Goal: Task Accomplishment & Management: Complete application form

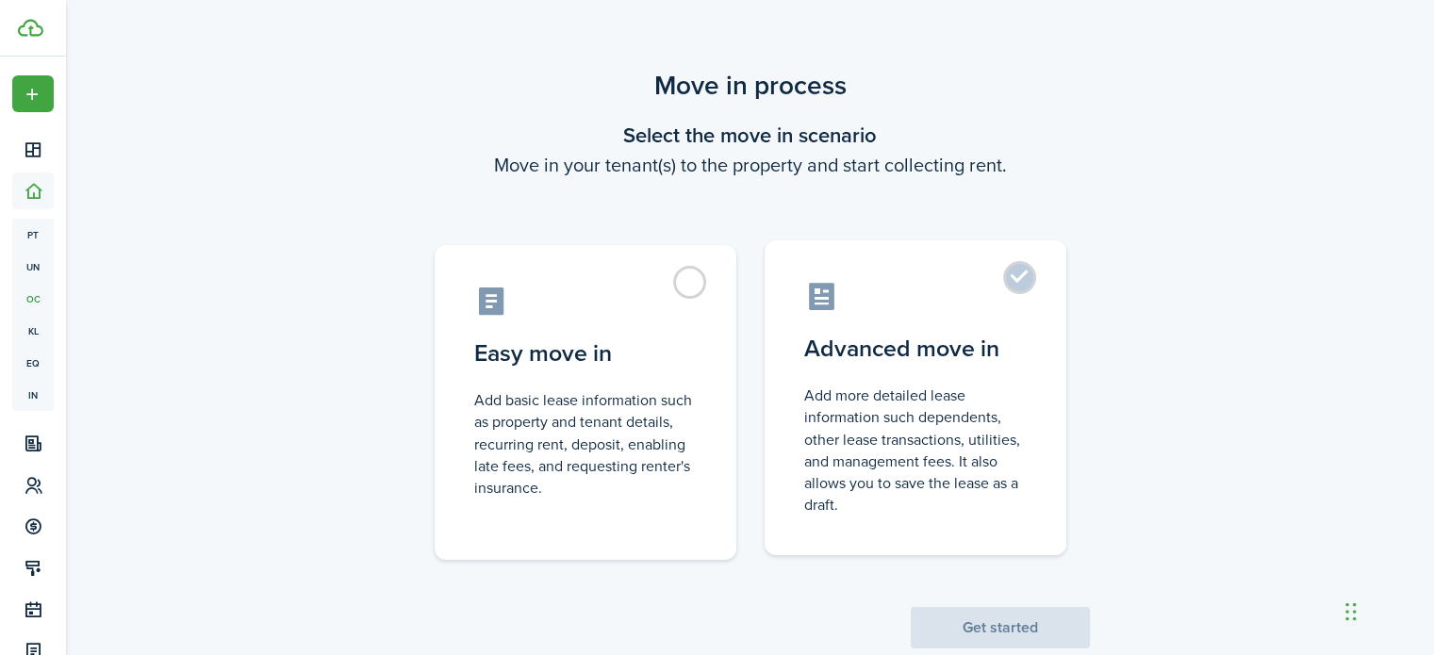
click at [871, 417] on control-radio-card-description "Add more detailed lease information such dependents, other lease transactions, …" at bounding box center [915, 450] width 222 height 131
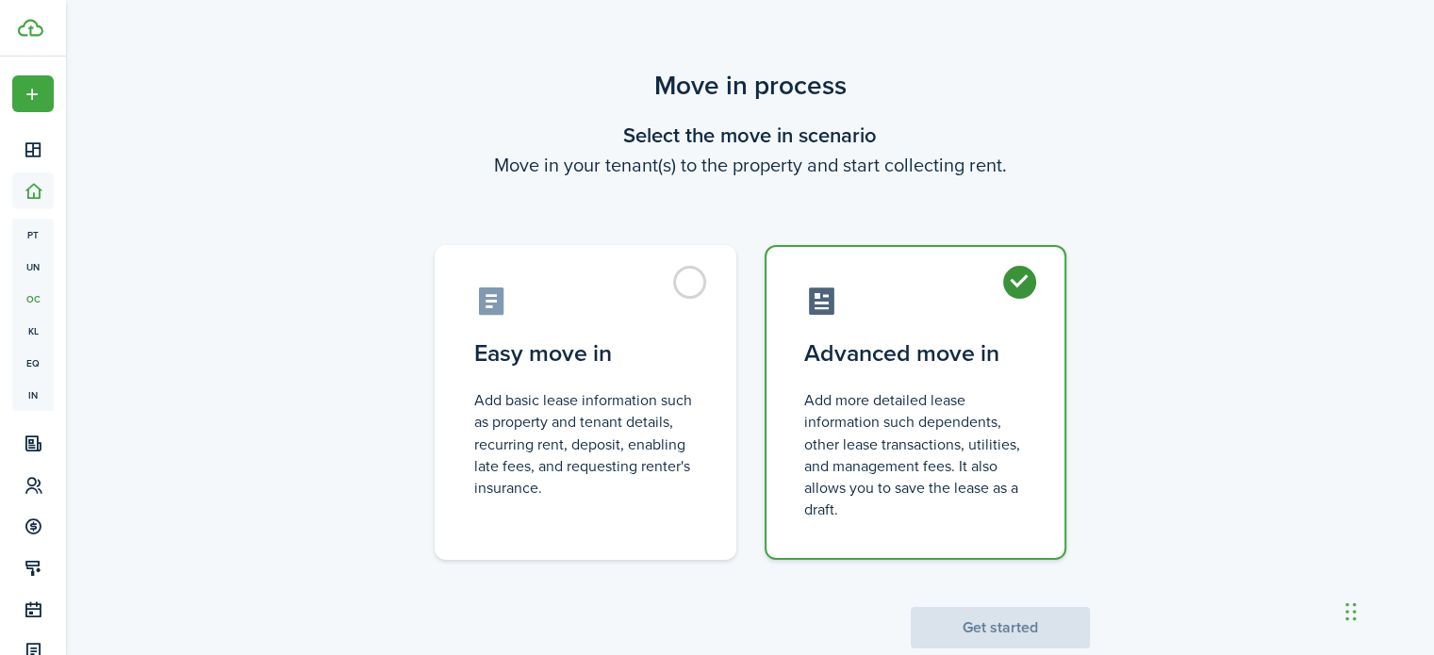
radio input "true"
click at [991, 628] on button "Get started" at bounding box center [999, 627] width 179 height 41
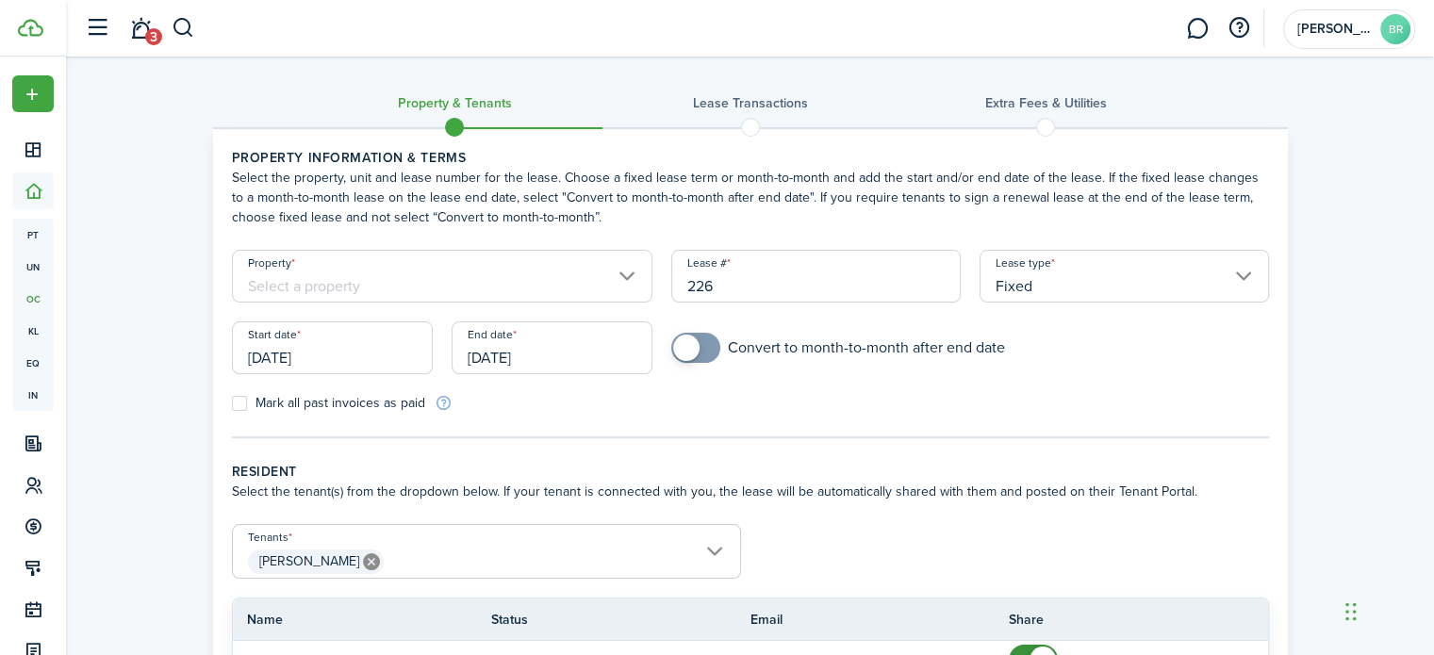
click at [533, 291] on input "Property" at bounding box center [442, 276] width 421 height 53
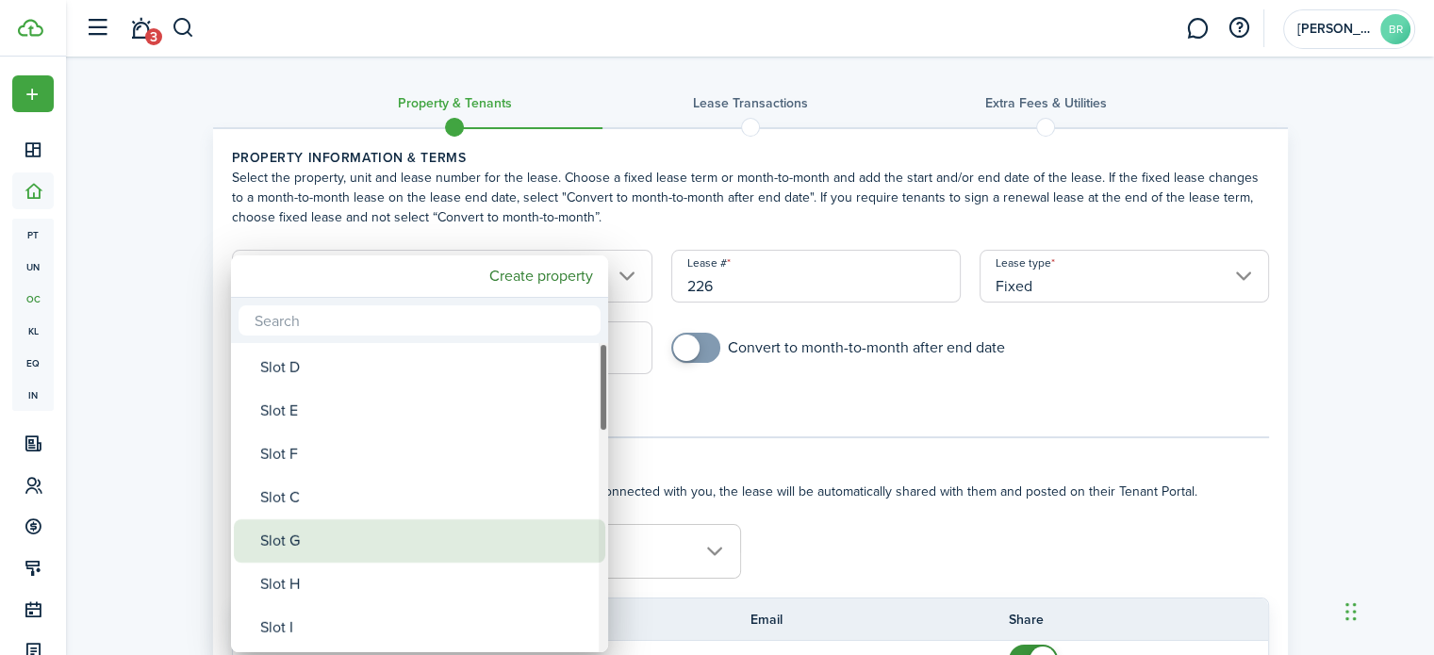
click at [305, 531] on div "Slot G" at bounding box center [427, 540] width 334 height 43
type input "Slot G"
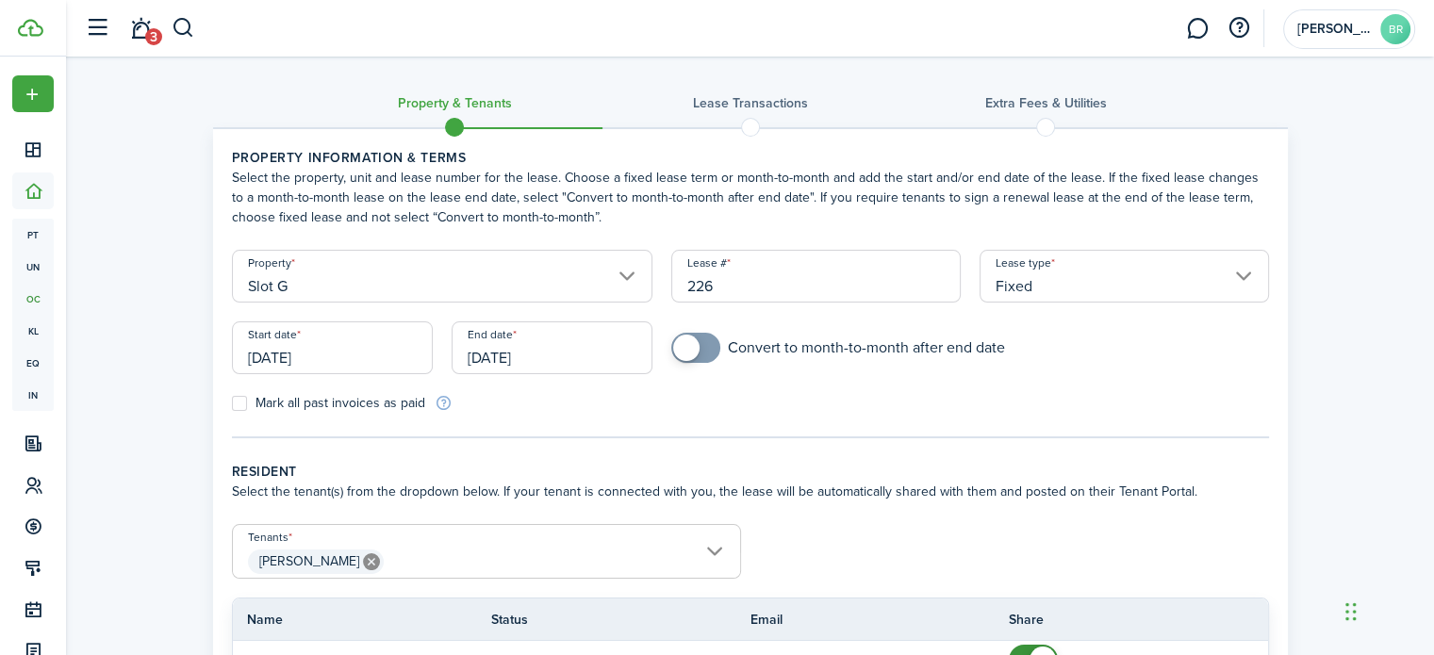
click at [875, 290] on input "226" at bounding box center [815, 276] width 289 height 53
click at [682, 286] on input "226" at bounding box center [815, 276] width 289 height 53
click at [811, 286] on input "2025-226" at bounding box center [815, 276] width 289 height 53
click at [688, 288] on input "2025-226 [PERSON_NAME]" at bounding box center [815, 276] width 289 height 53
click at [1055, 286] on input "Fixed" at bounding box center [1123, 276] width 289 height 53
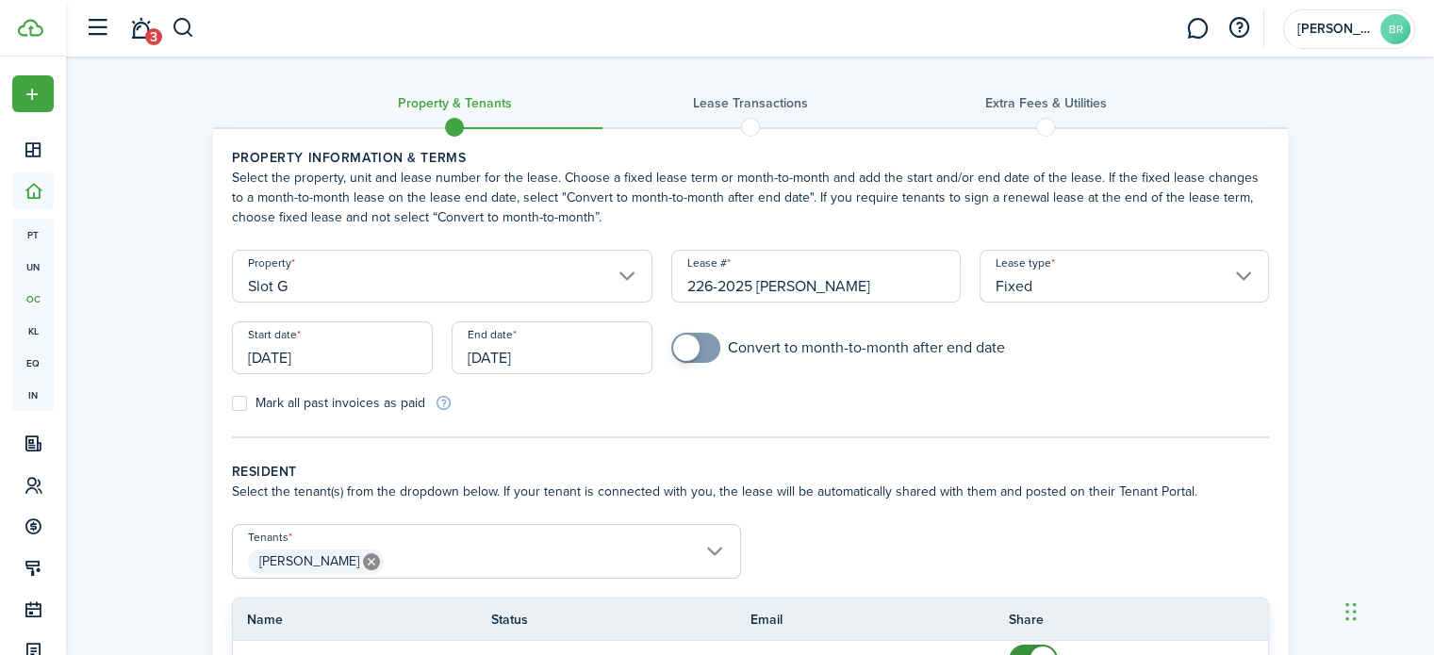
type input "226-2025 [PERSON_NAME]"
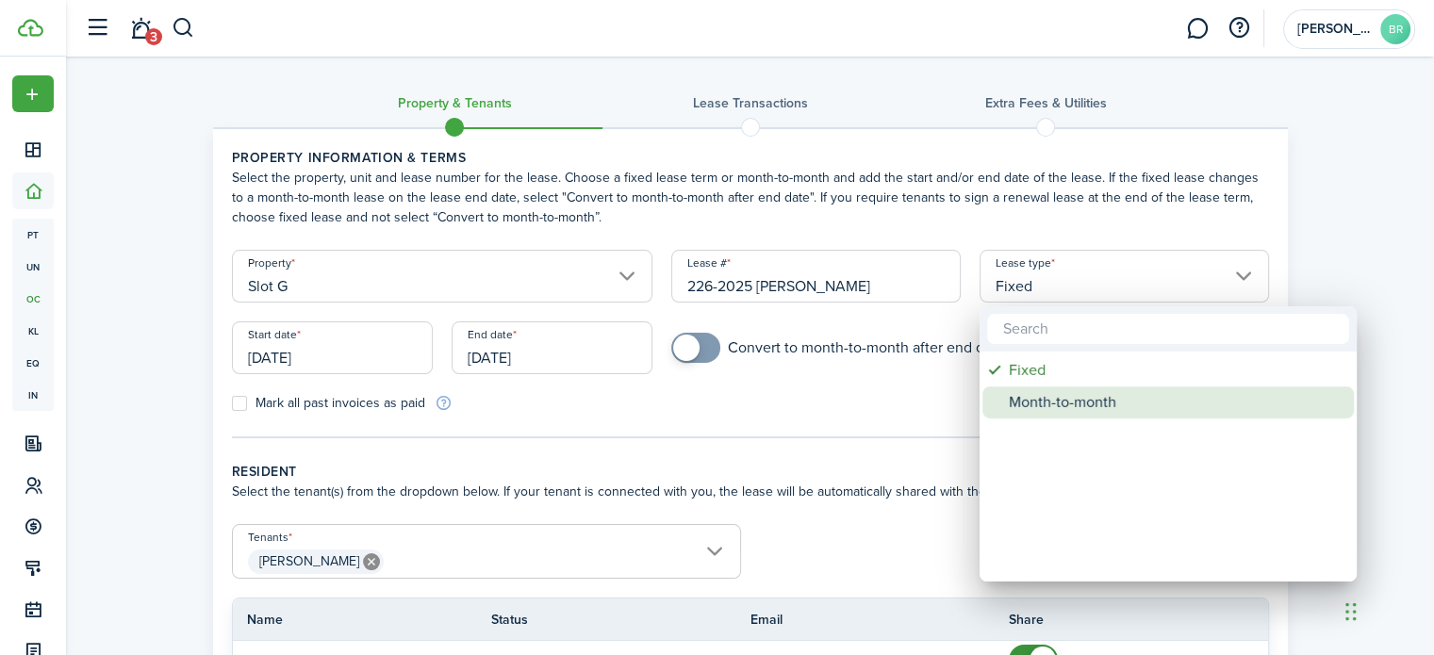
click at [1080, 399] on div "Month-to-month" at bounding box center [1175, 402] width 334 height 32
type input "Month-to-month"
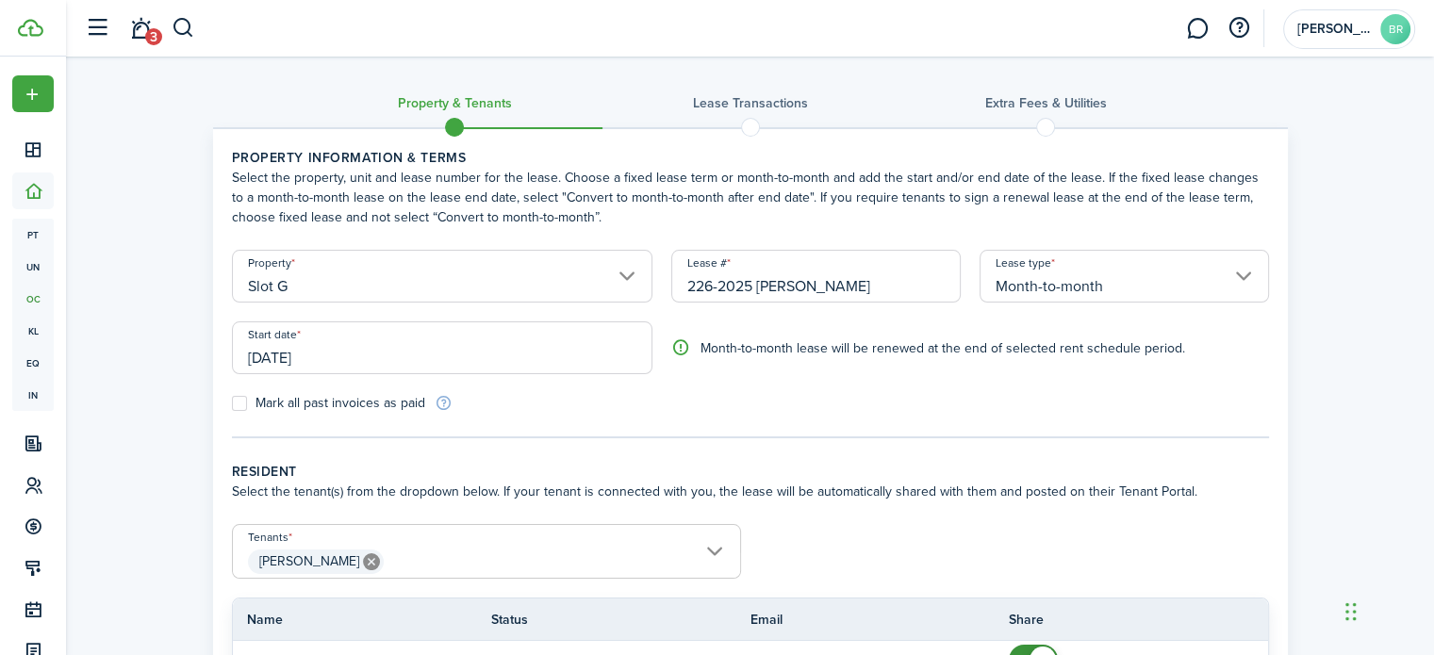
click at [361, 357] on input "[DATE]" at bounding box center [442, 347] width 421 height 53
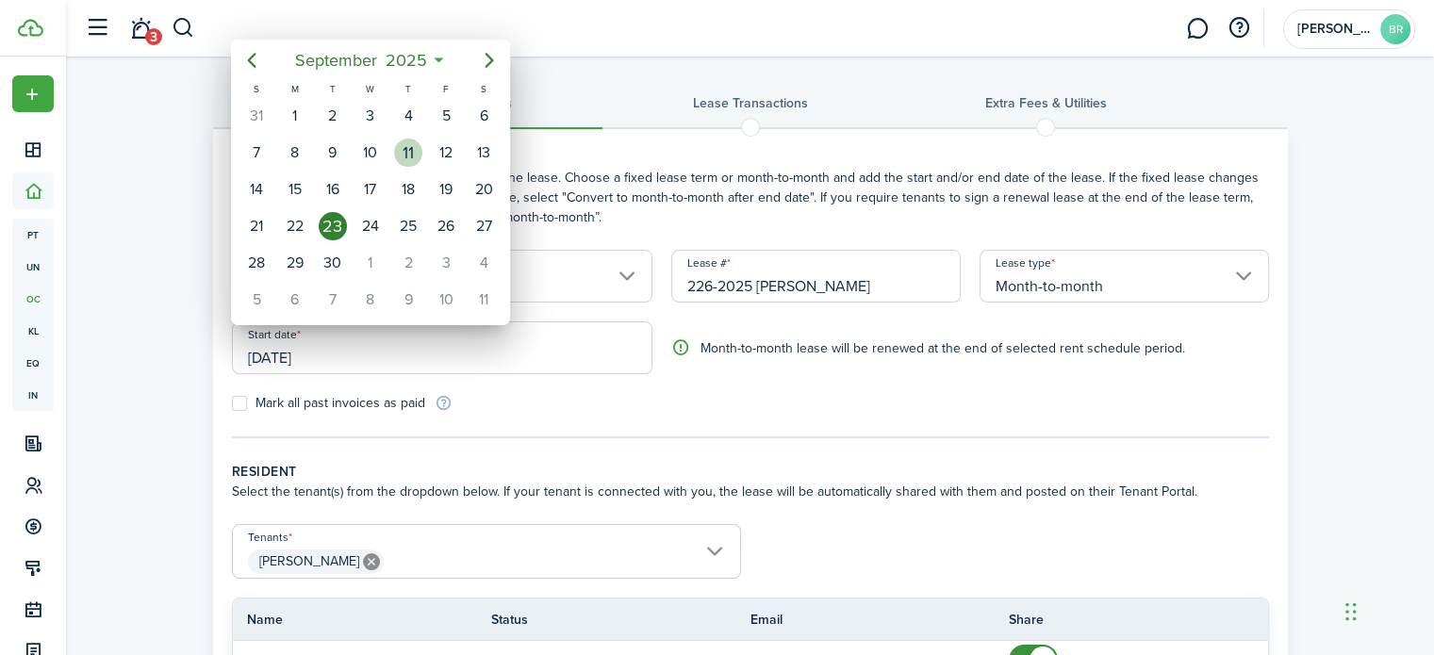
click at [411, 158] on div "11" at bounding box center [408, 153] width 28 height 28
type input "[DATE]"
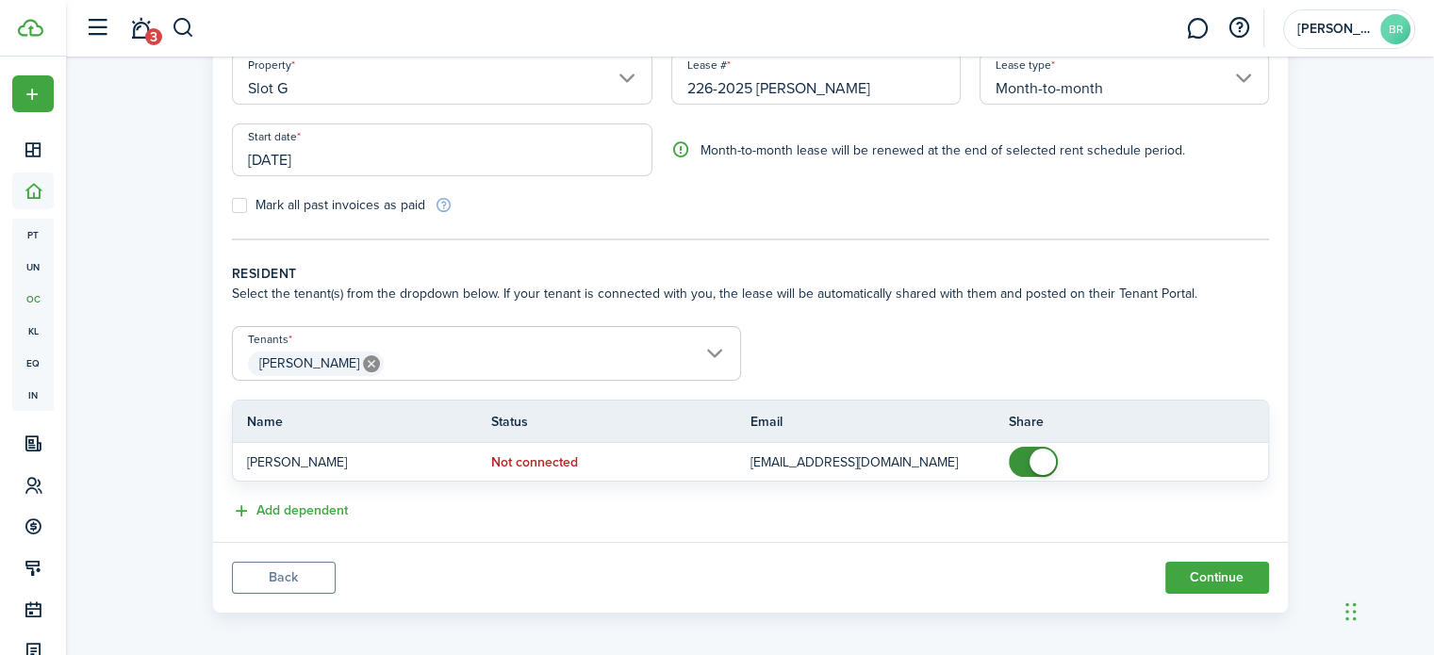
scroll to position [205, 0]
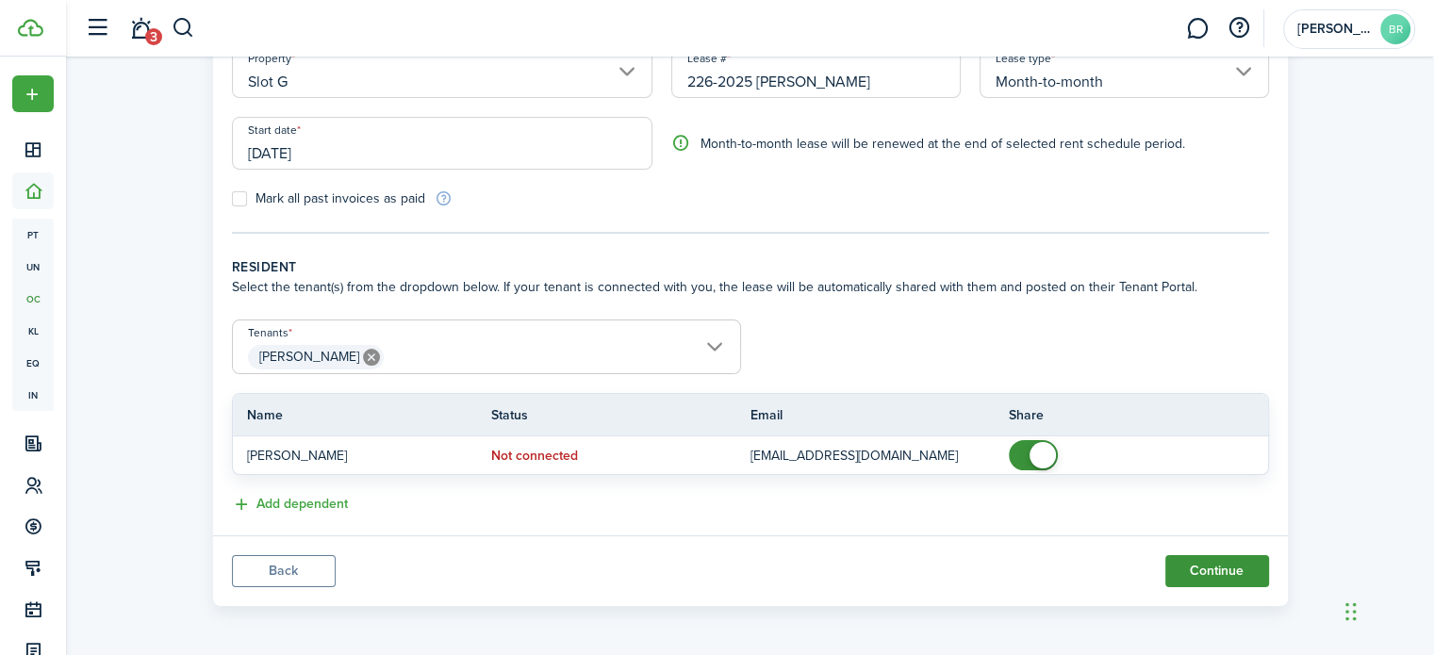
click at [1177, 572] on button "Continue" at bounding box center [1217, 571] width 104 height 32
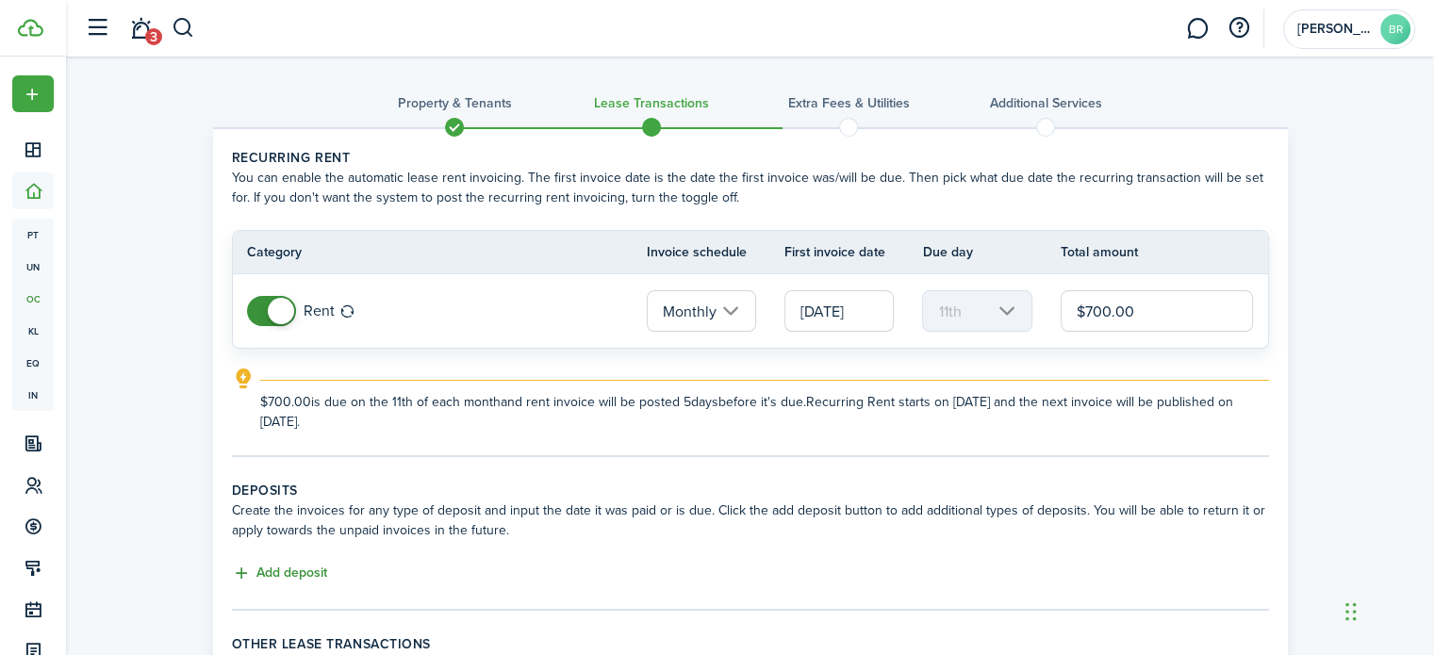
click at [303, 571] on button "Add deposit" at bounding box center [279, 574] width 95 height 22
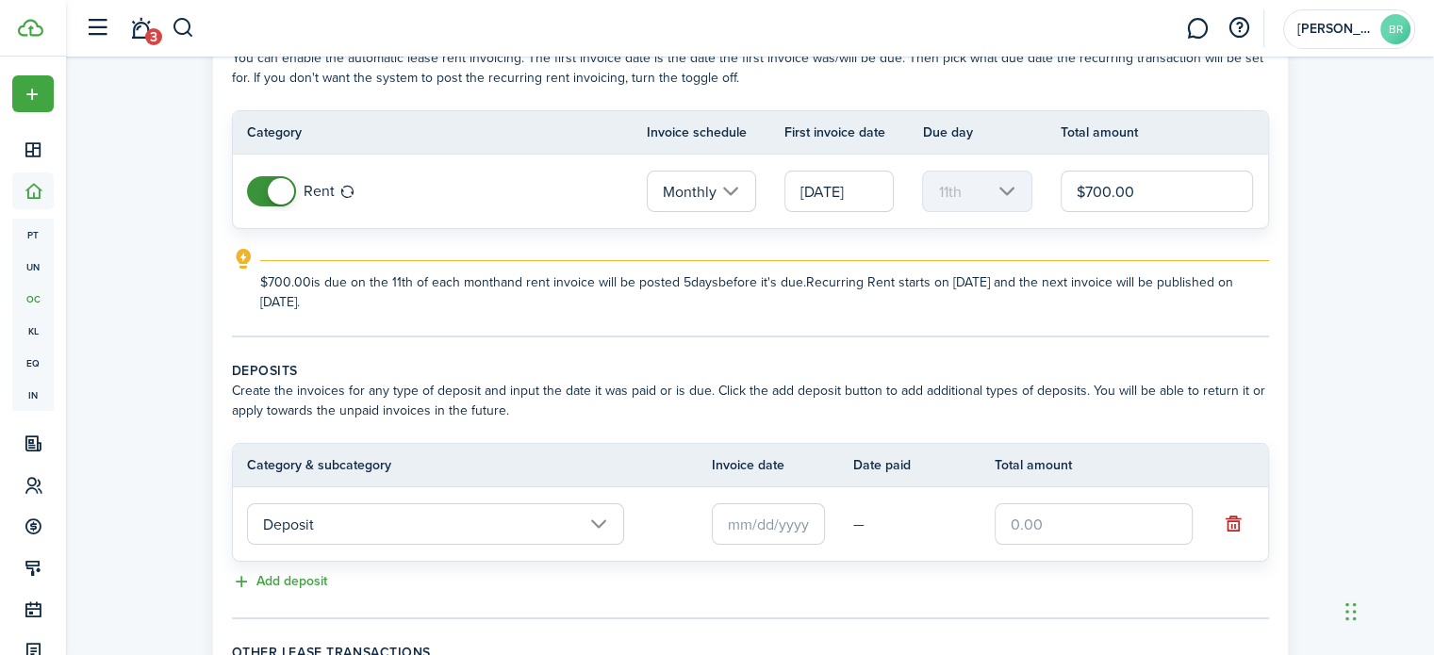
scroll to position [257, 0]
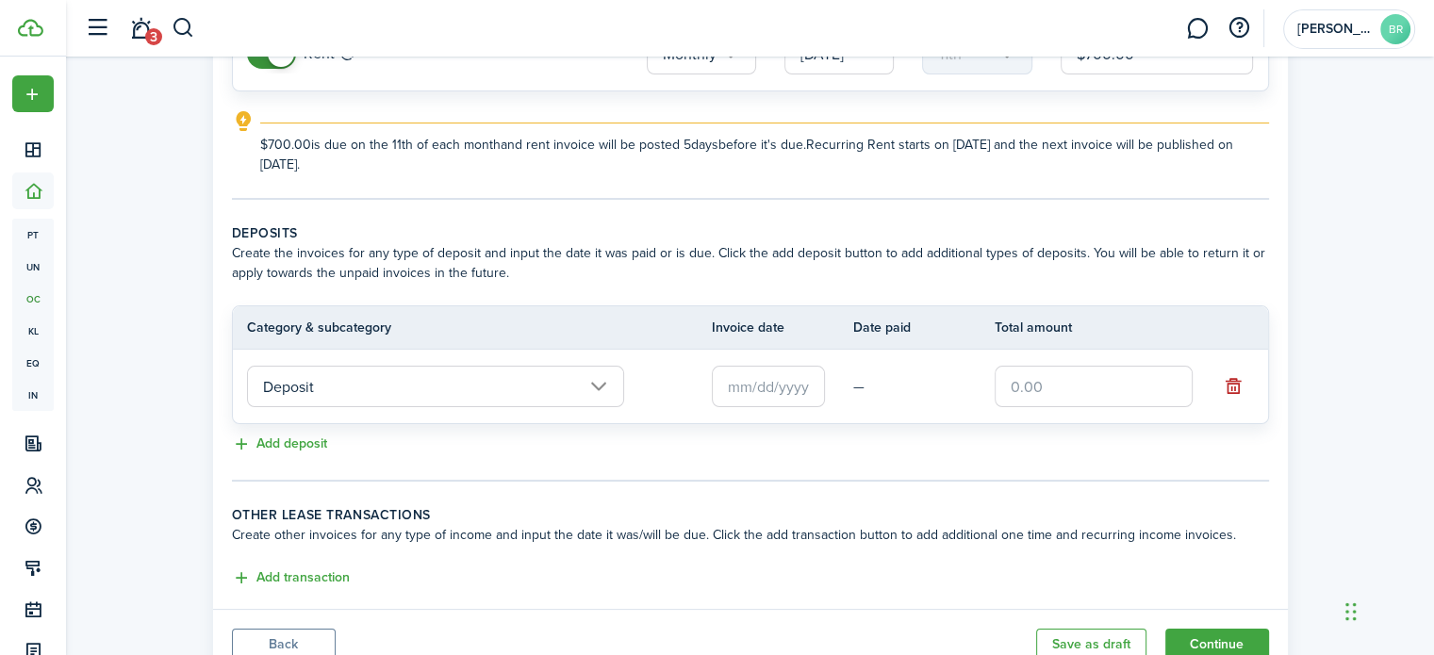
click at [814, 384] on input "text" at bounding box center [768, 386] width 113 height 41
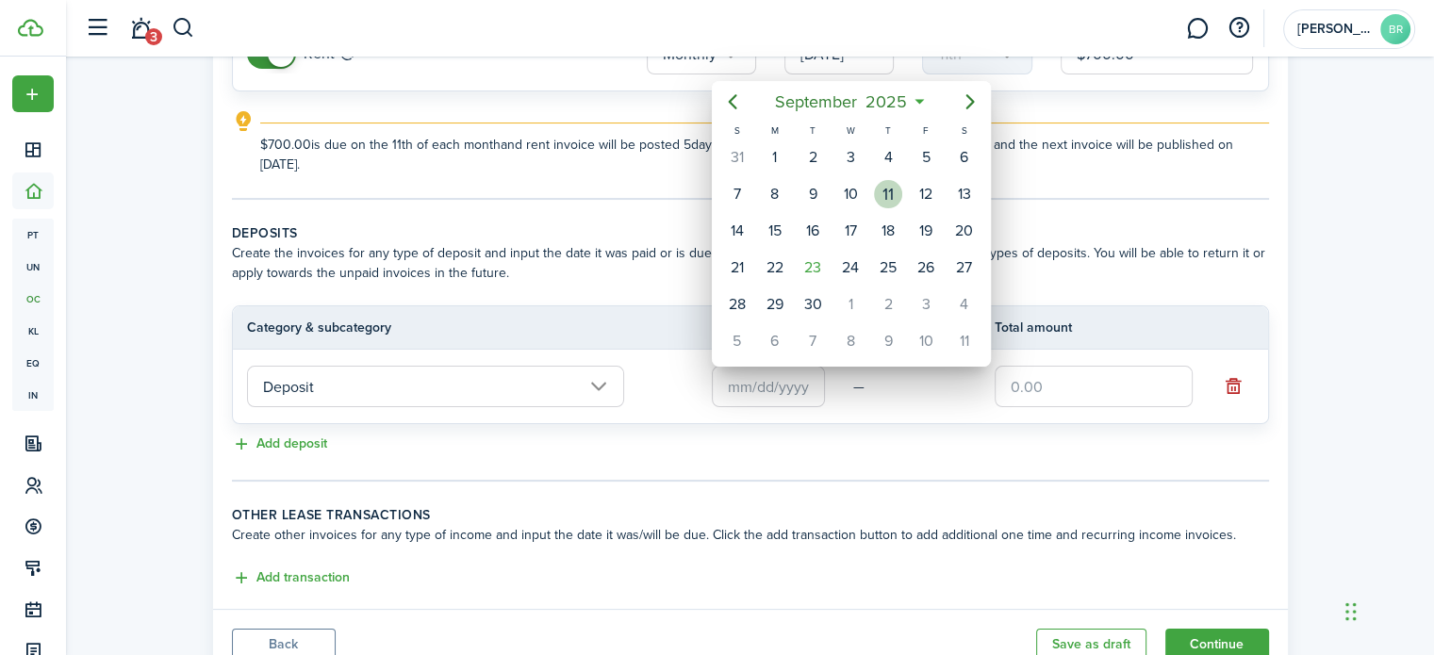
click at [884, 199] on div "11" at bounding box center [888, 194] width 28 height 28
type input "[DATE]"
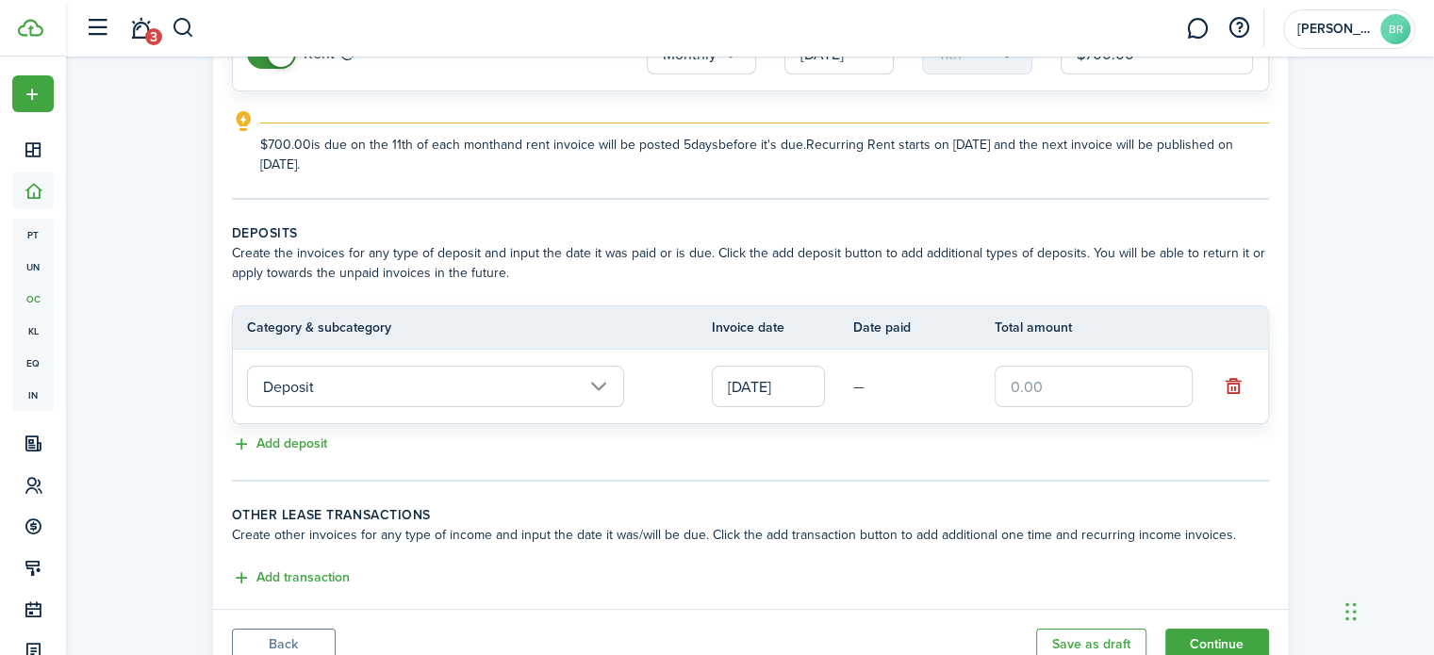
click at [1059, 385] on input "text" at bounding box center [1093, 386] width 198 height 41
type input "$200.00"
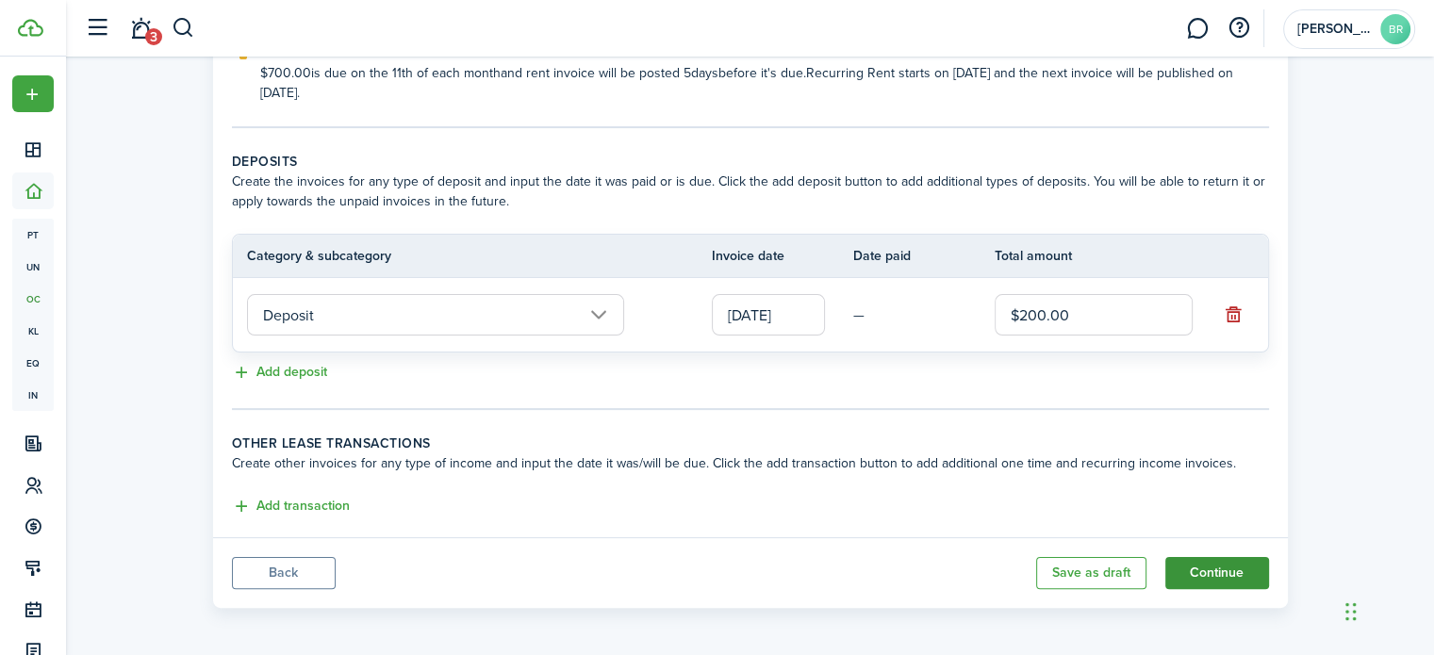
click at [1208, 573] on button "Continue" at bounding box center [1217, 573] width 104 height 32
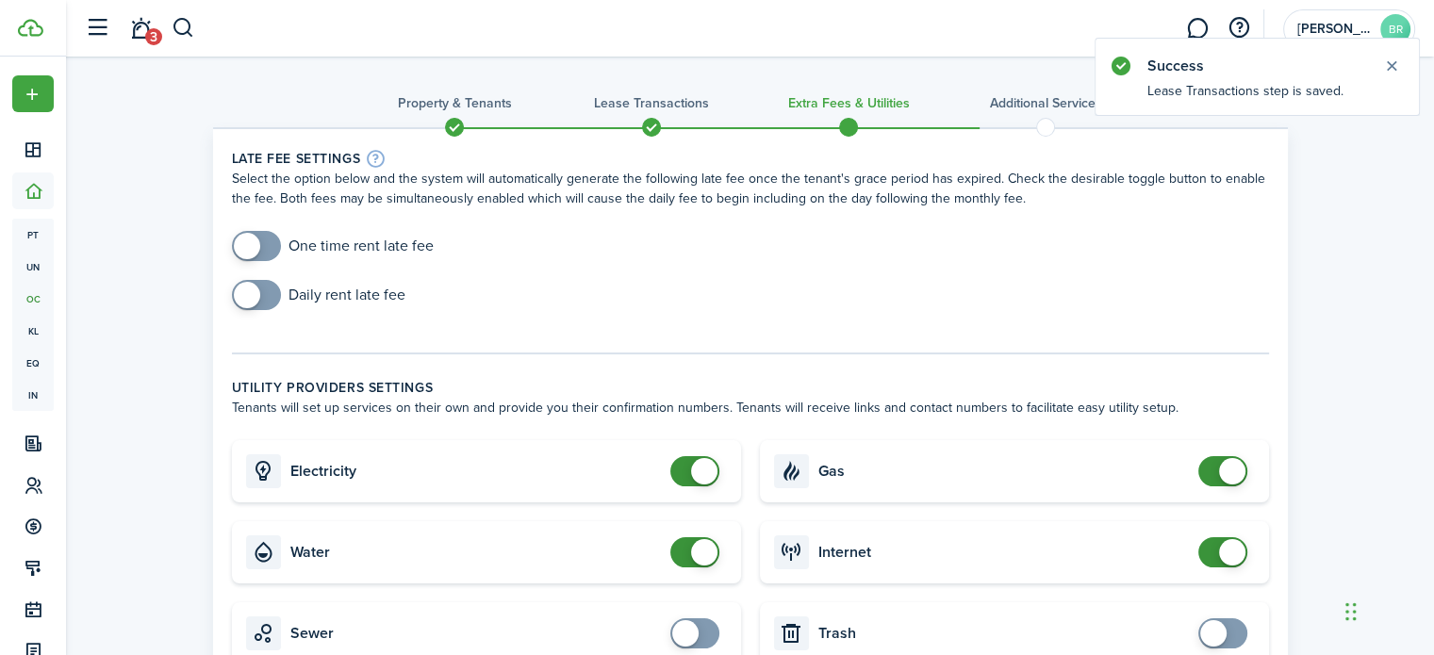
checkbox input "true"
click at [266, 246] on span at bounding box center [256, 246] width 19 height 30
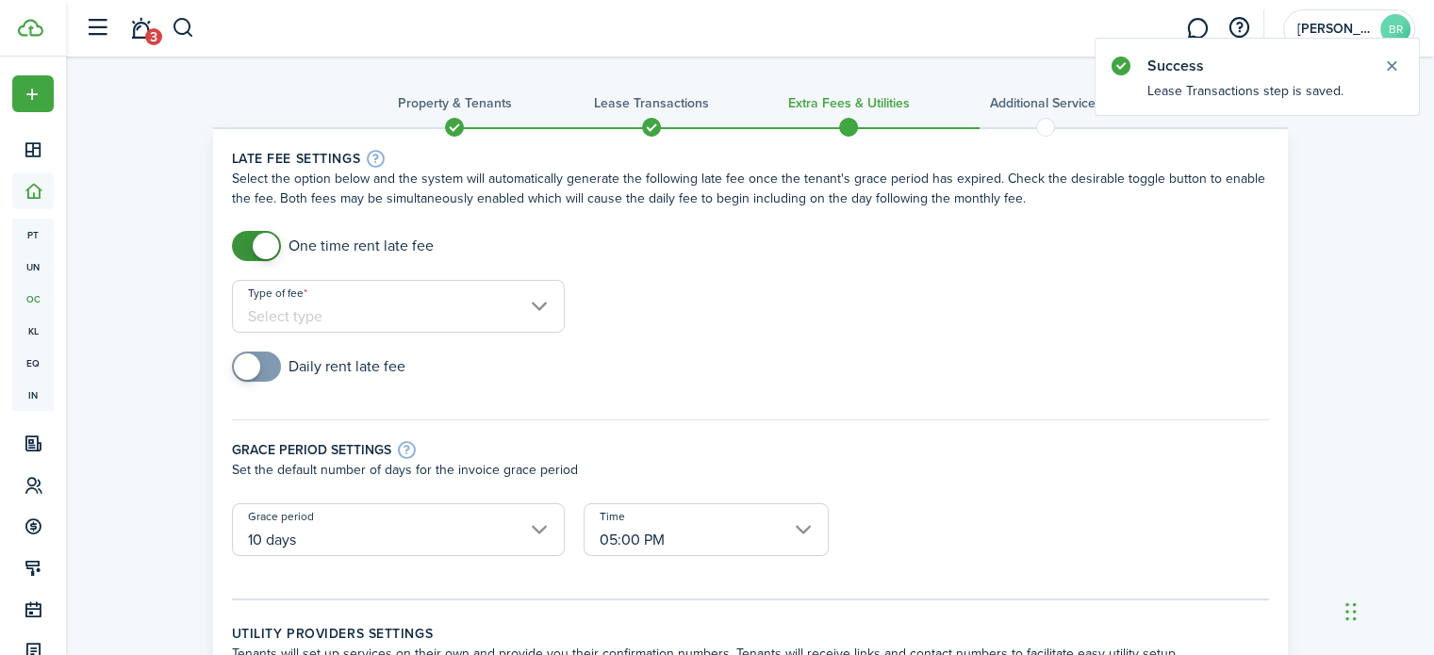
click at [428, 307] on input "Type of fee" at bounding box center [398, 306] width 333 height 53
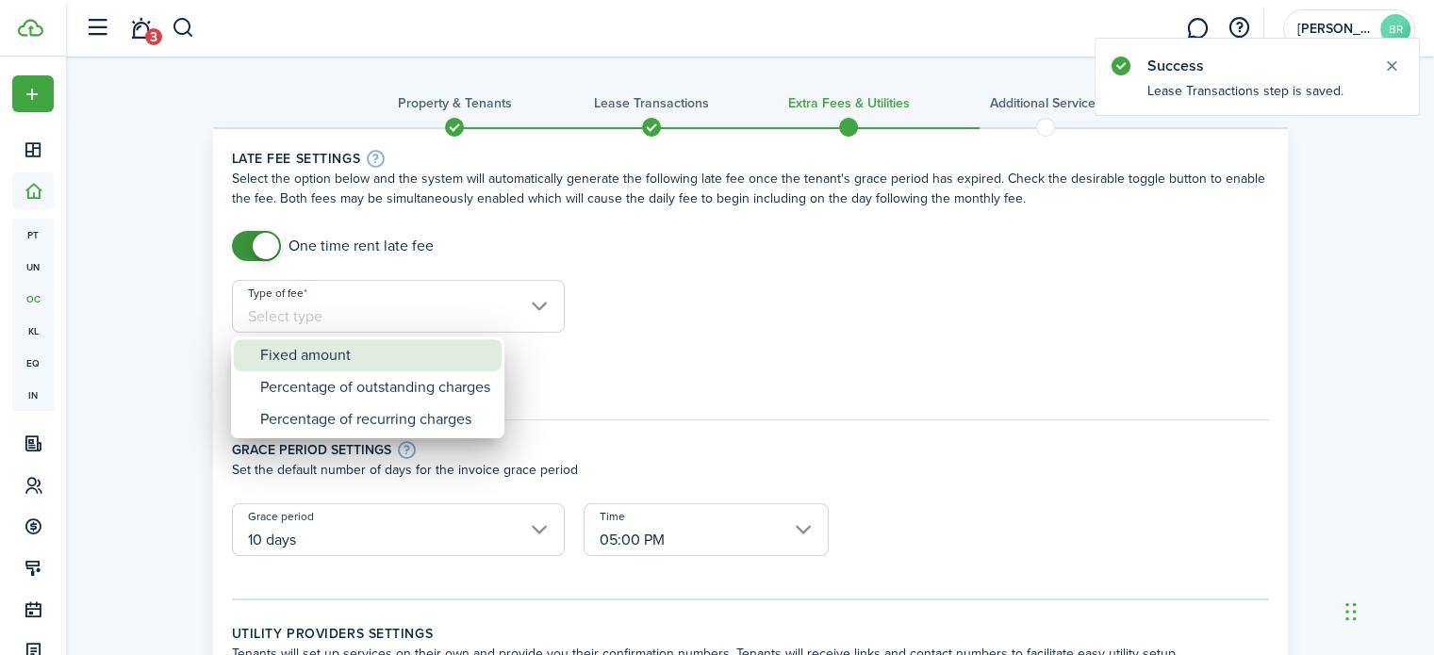
click at [386, 351] on div "Fixed amount" at bounding box center [375, 355] width 230 height 32
type input "Fixed amount"
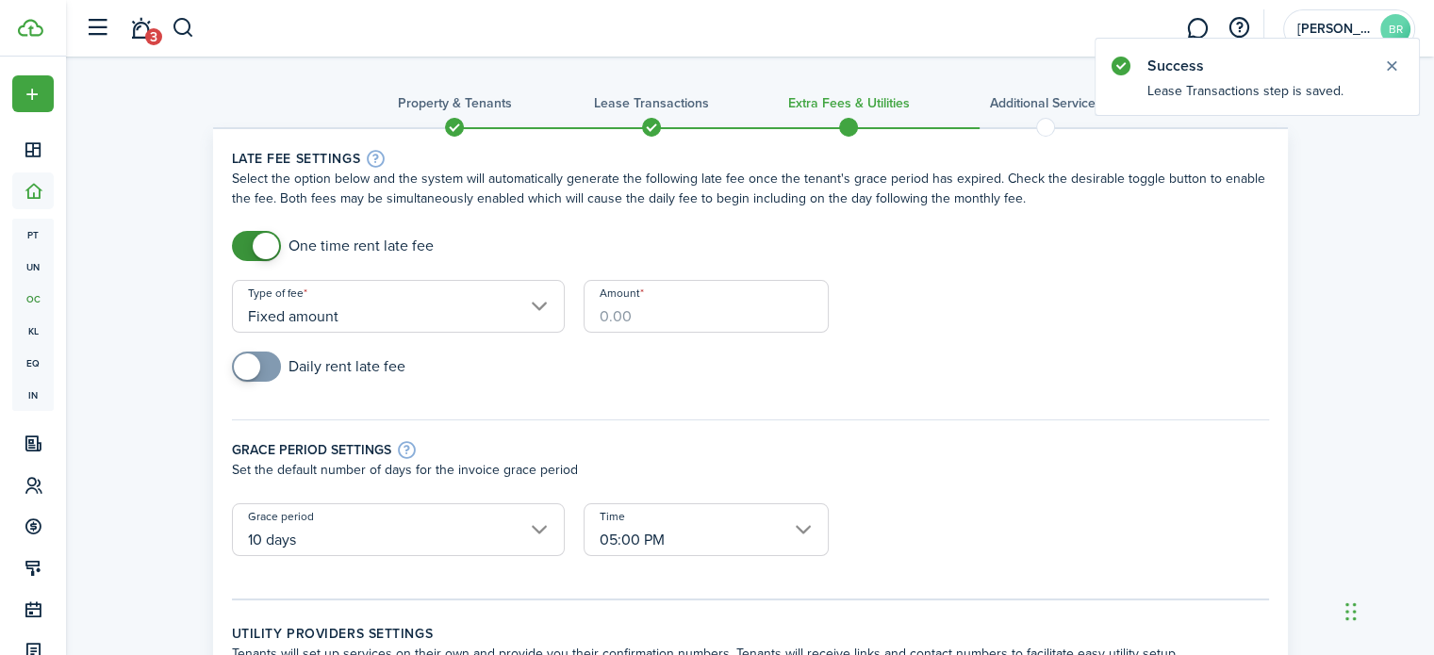
click at [665, 297] on input "Amount" at bounding box center [705, 306] width 245 height 53
type input "$20.00"
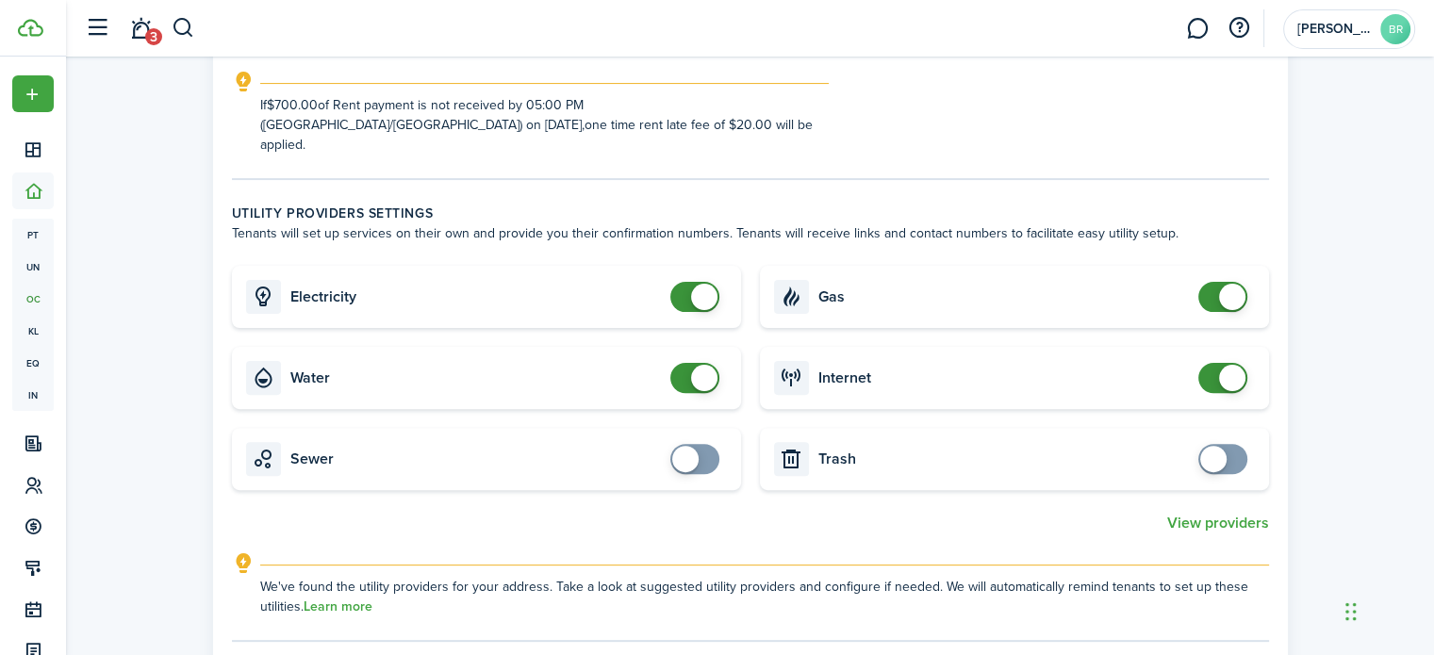
scroll to position [532, 0]
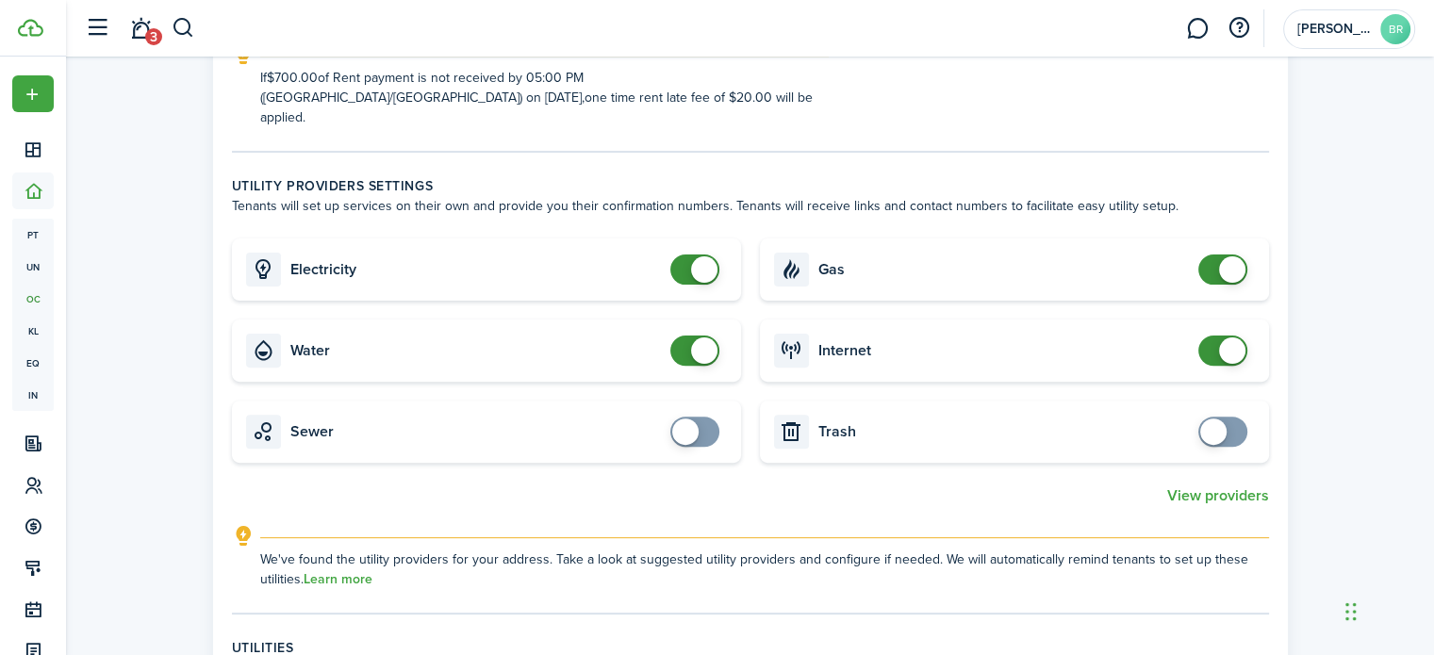
checkbox input "false"
click at [685, 254] on span at bounding box center [694, 269] width 19 height 30
checkbox input "false"
click at [685, 336] on span at bounding box center [694, 351] width 19 height 30
checkbox input "false"
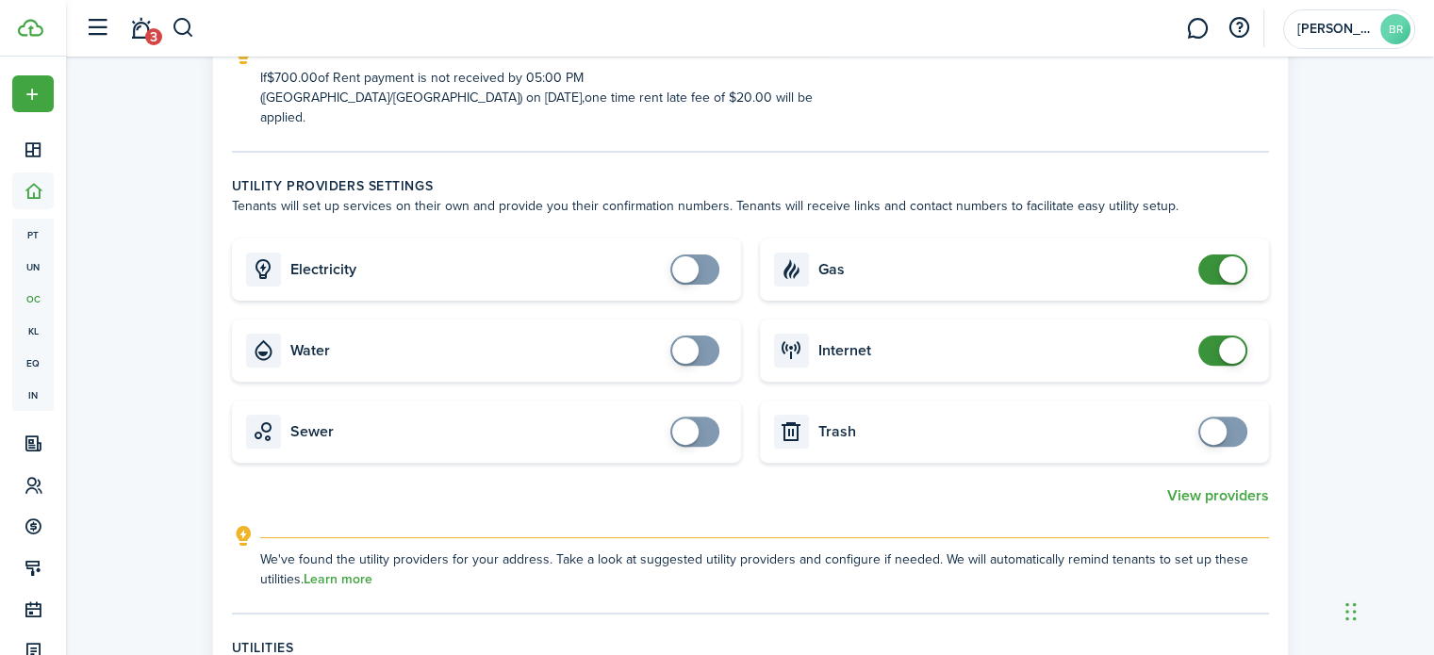
click at [1213, 254] on span at bounding box center [1222, 269] width 19 height 30
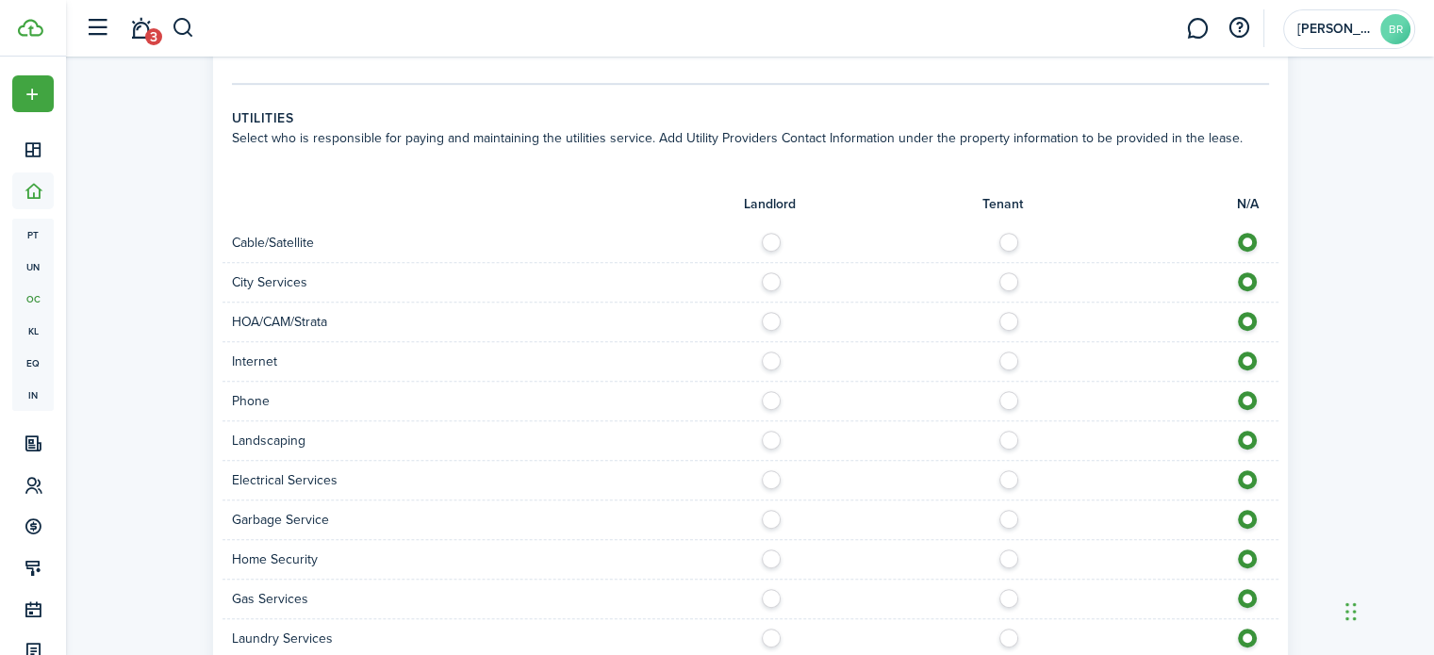
scroll to position [1069, 0]
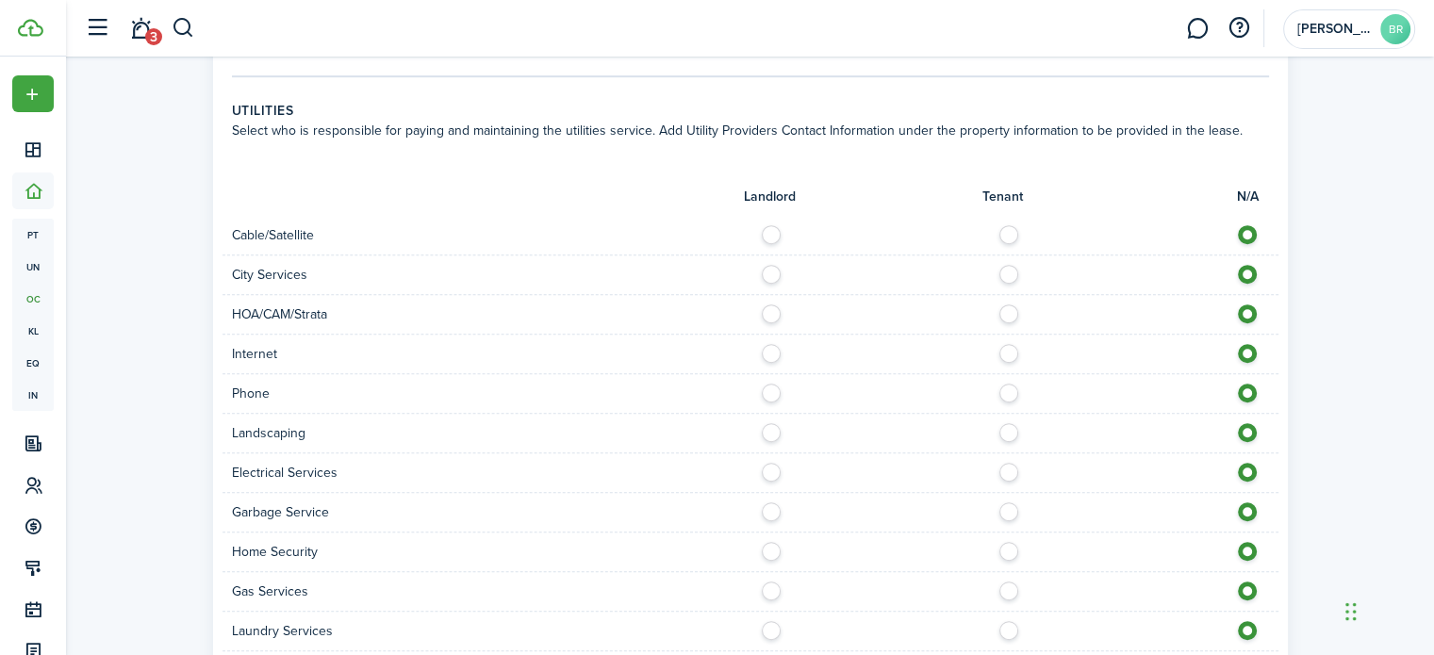
click at [1005, 225] on label at bounding box center [1013, 229] width 33 height 9
radio input "true"
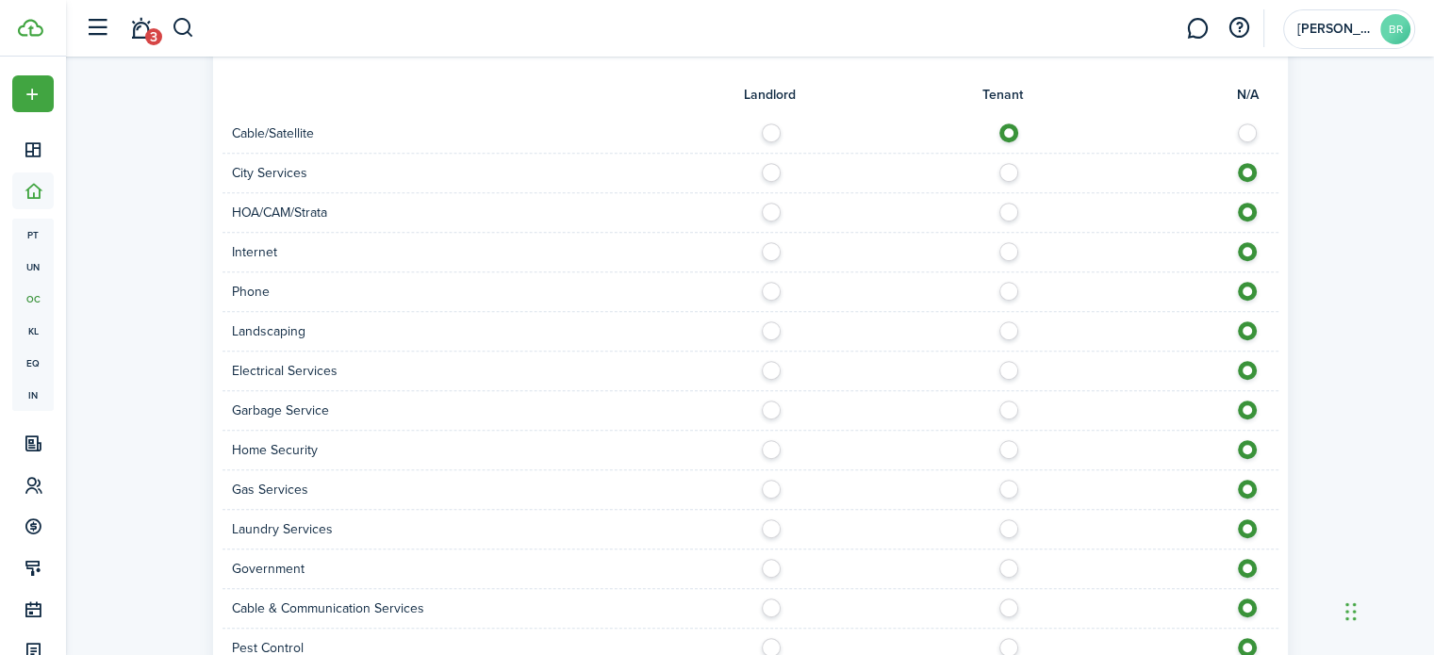
scroll to position [1186, 0]
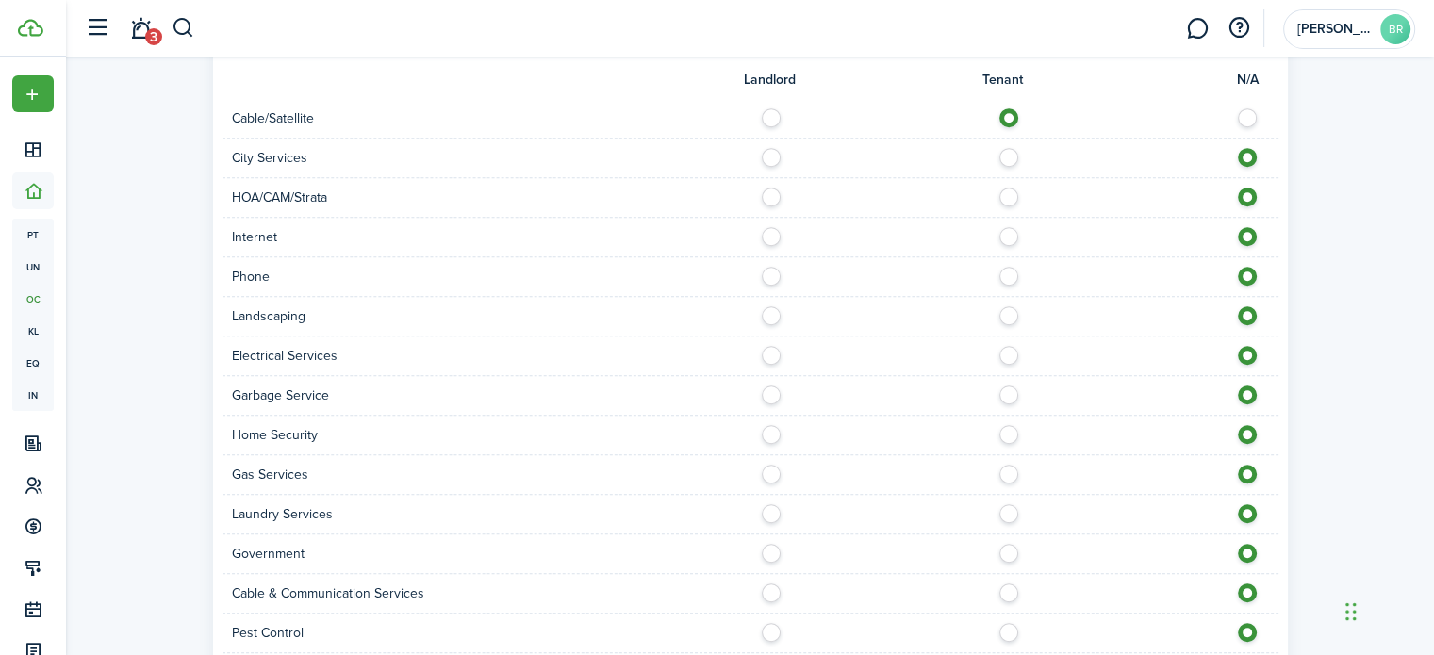
click at [1008, 227] on label at bounding box center [1013, 231] width 33 height 9
radio input "true"
click at [1010, 267] on label at bounding box center [1013, 271] width 33 height 9
radio input "true"
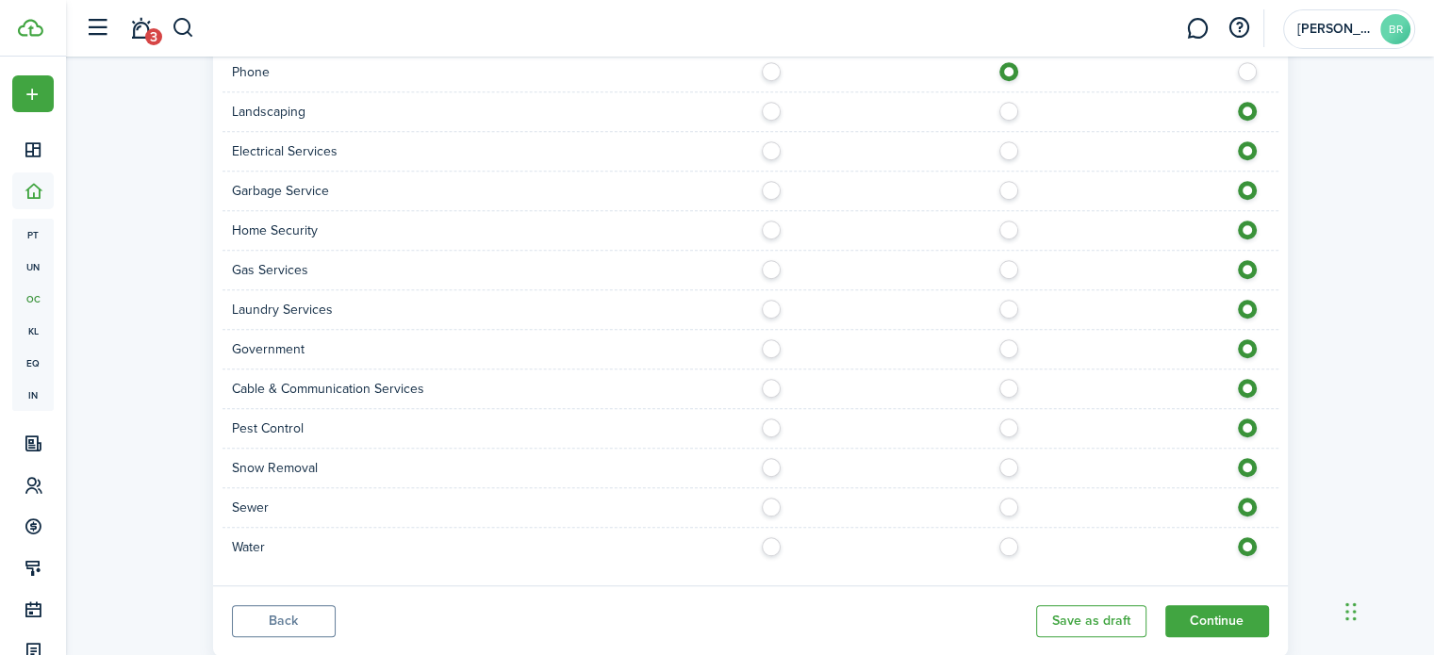
scroll to position [1380, 0]
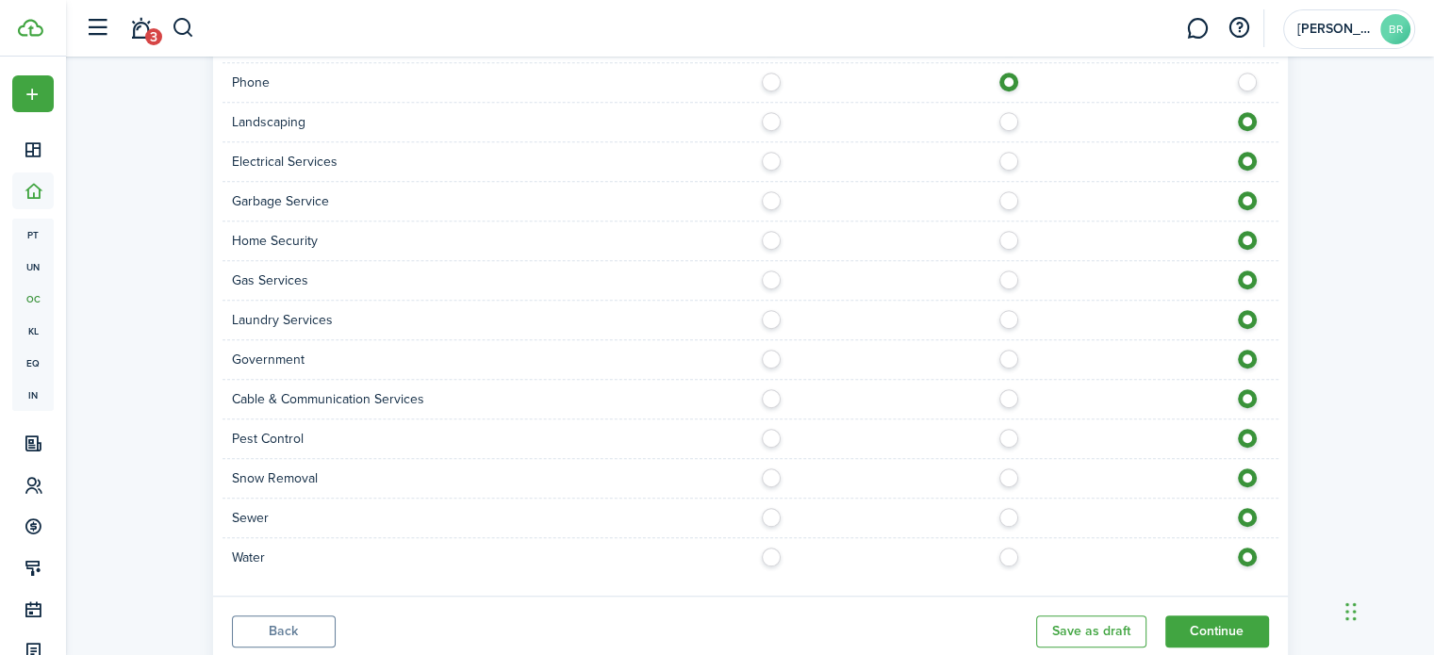
click at [768, 152] on label at bounding box center [776, 156] width 33 height 9
radio input "true"
click at [770, 191] on label at bounding box center [776, 195] width 33 height 9
radio input "true"
click at [773, 310] on label at bounding box center [776, 314] width 33 height 9
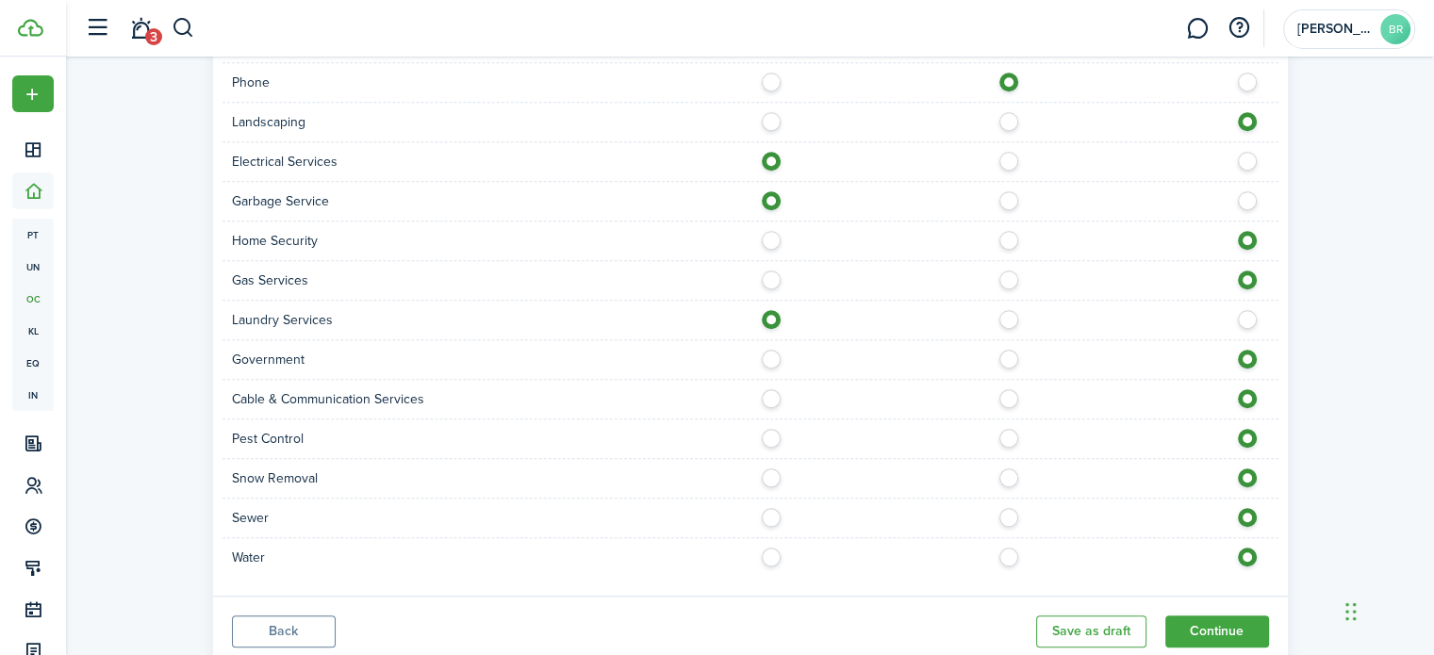
click at [1248, 310] on label at bounding box center [1252, 314] width 33 height 9
radio input "false"
radio input "true"
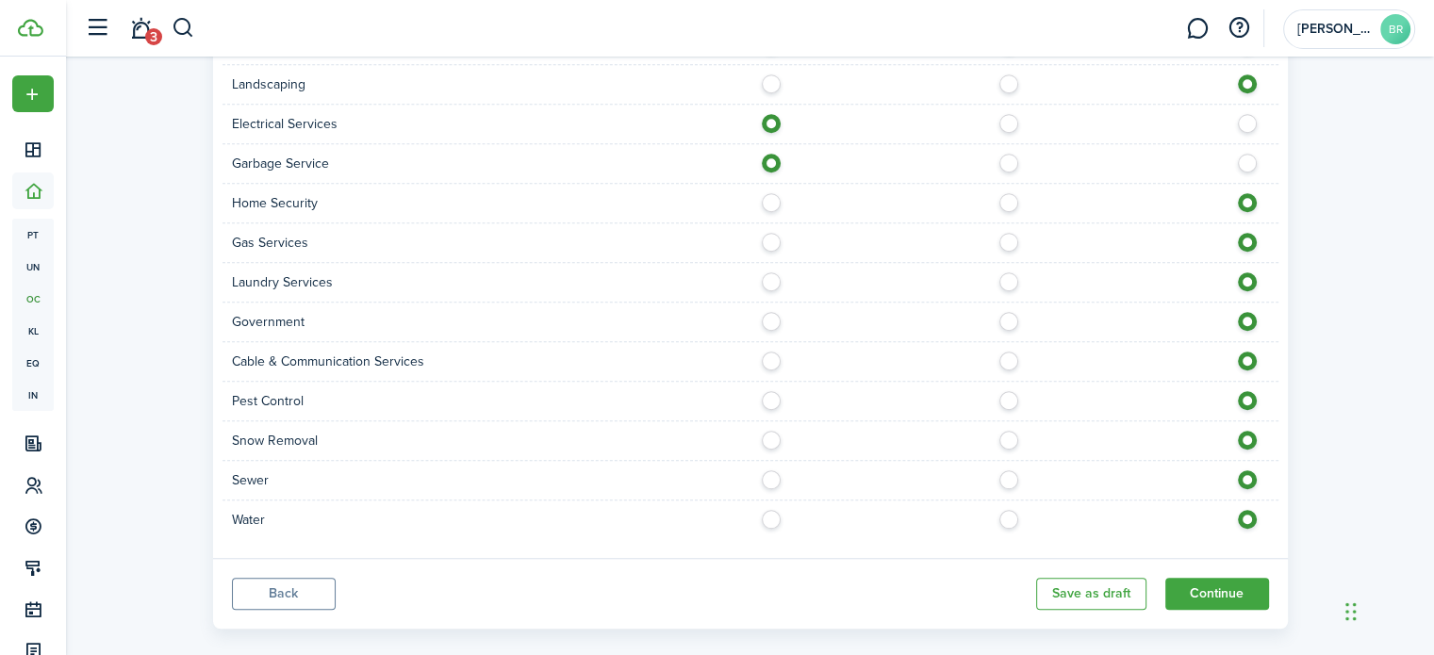
click at [1008, 352] on label at bounding box center [1013, 356] width 33 height 9
radio input "true"
click at [769, 470] on label at bounding box center [776, 474] width 33 height 9
radio input "true"
click at [769, 510] on label at bounding box center [776, 514] width 33 height 9
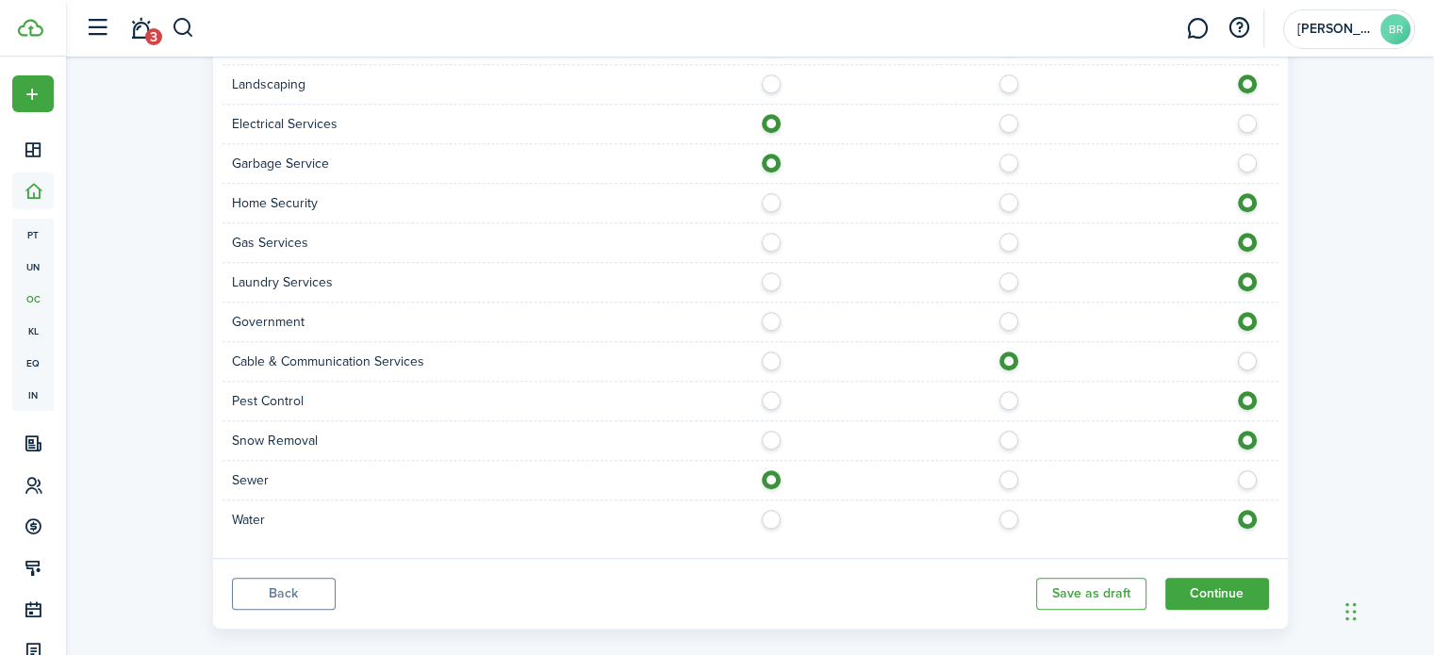
radio input "true"
click at [1200, 578] on button "Continue" at bounding box center [1217, 594] width 104 height 32
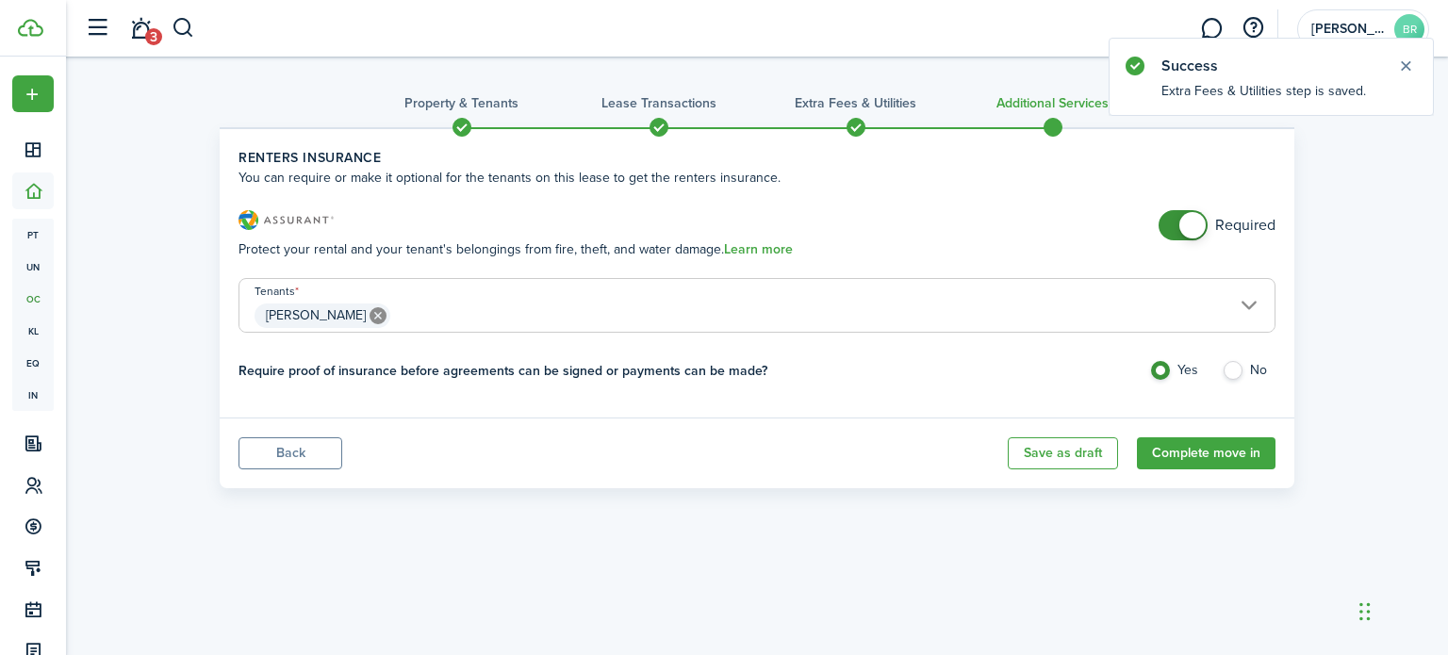
checkbox input "false"
click at [1173, 227] on span at bounding box center [1182, 225] width 19 height 30
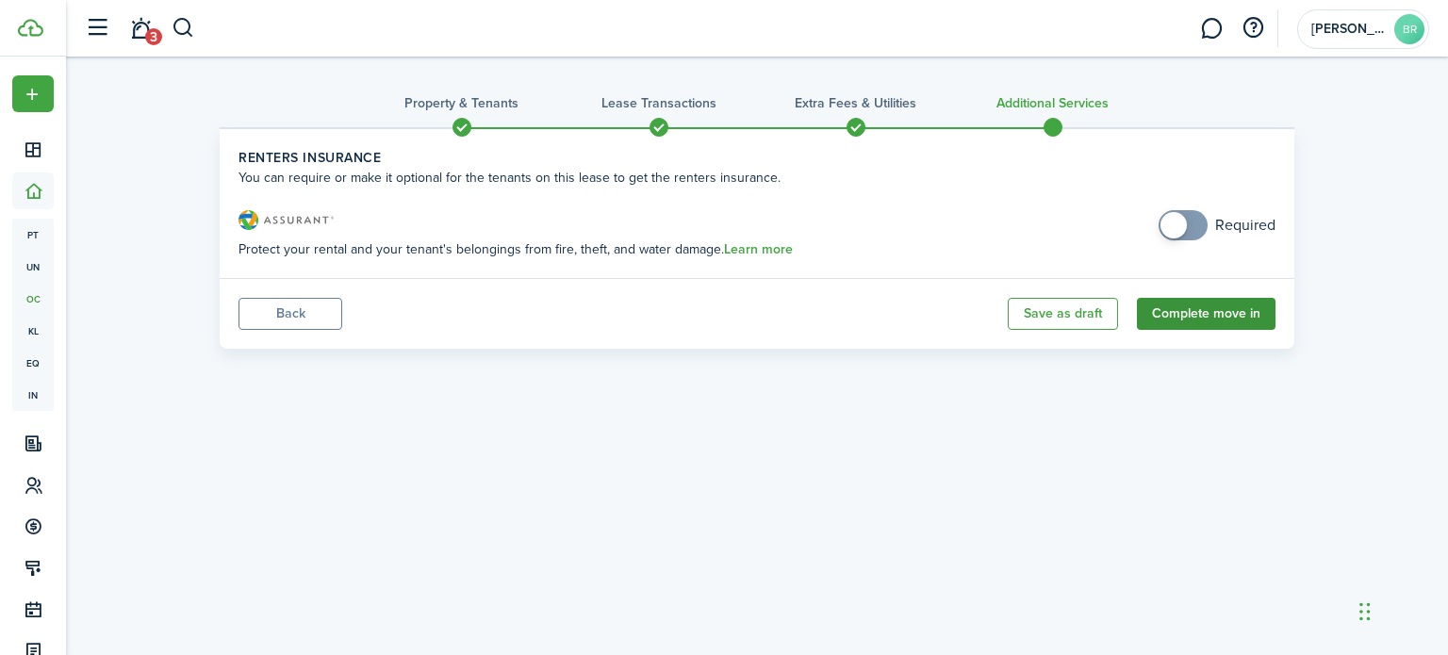
click at [1191, 319] on button "Complete move in" at bounding box center [1206, 314] width 139 height 32
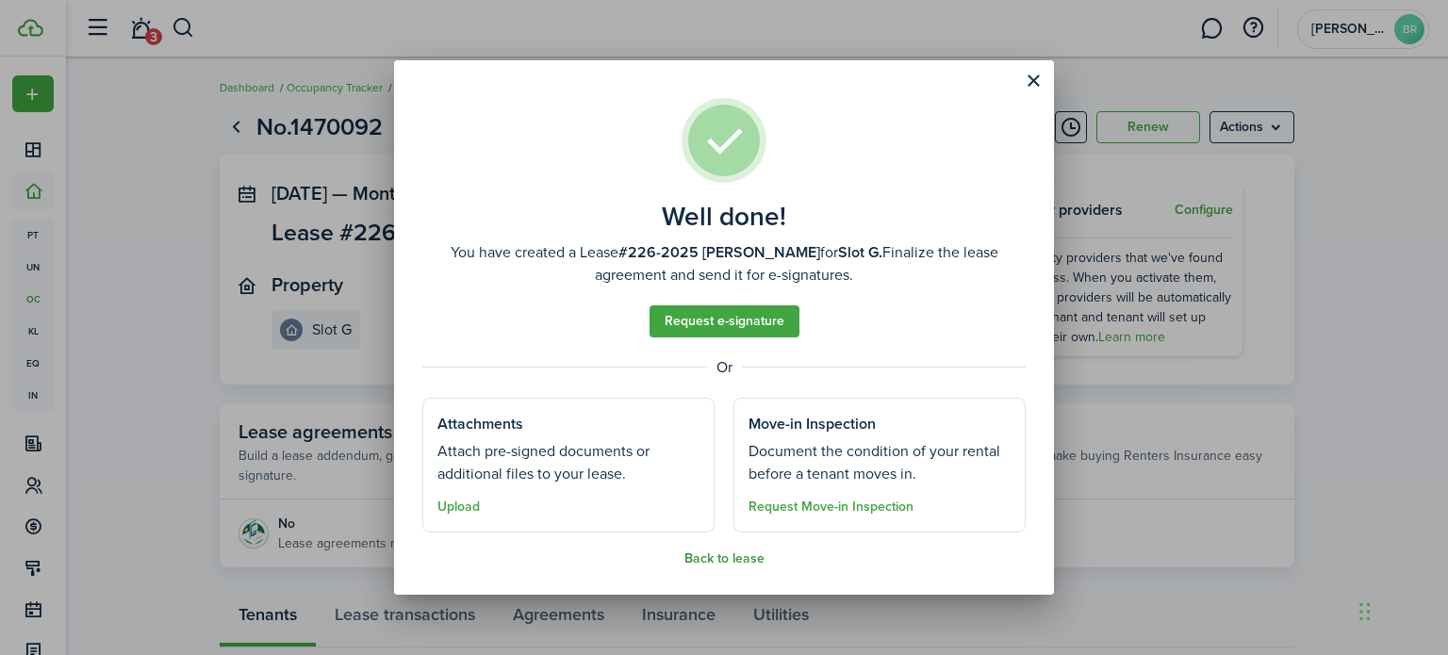
click at [705, 563] on button "Back to lease" at bounding box center [724, 558] width 80 height 15
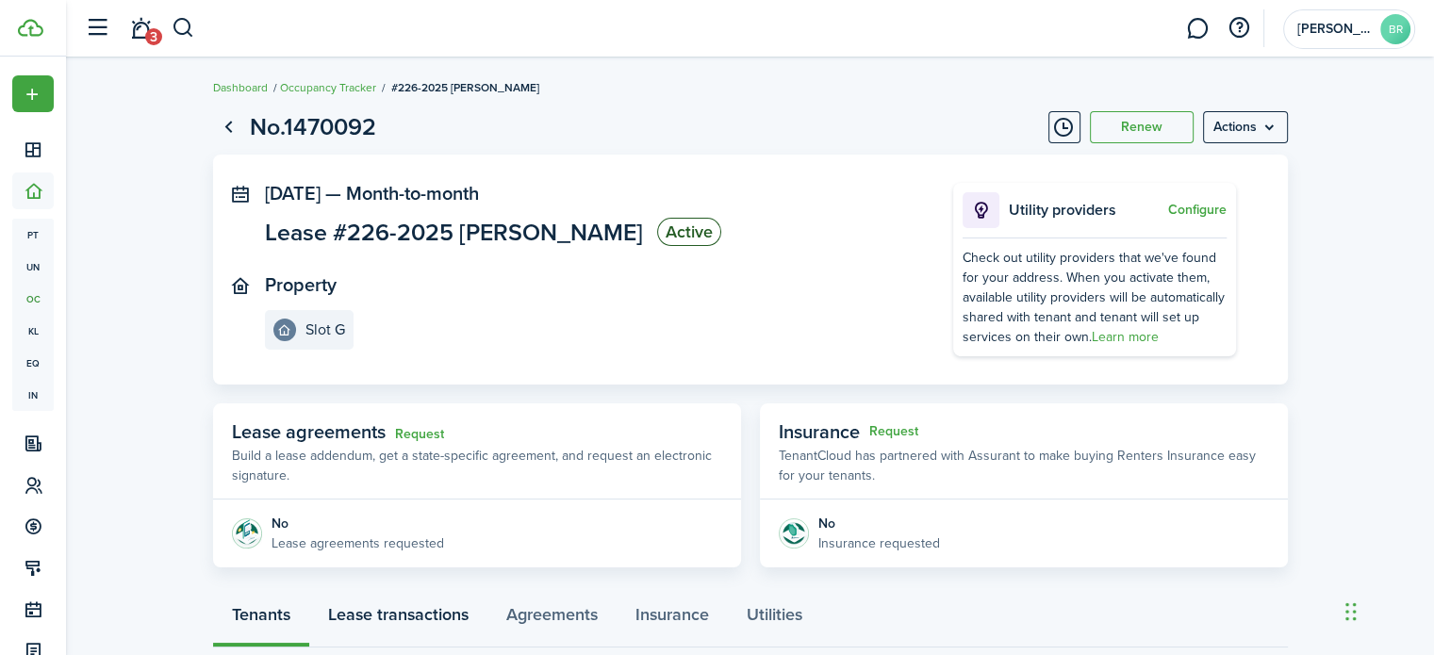
click at [434, 614] on link "Lease transactions" at bounding box center [398, 619] width 178 height 57
click at [1258, 127] on menu-btn "Actions" at bounding box center [1245, 127] width 85 height 32
click at [1350, 146] on lease-view "No.1470092 Renew Actions [DATE] — Month-to-month Lease #226-2025 [PERSON_NAME] …" at bounding box center [750, 629] width 1368 height 1059
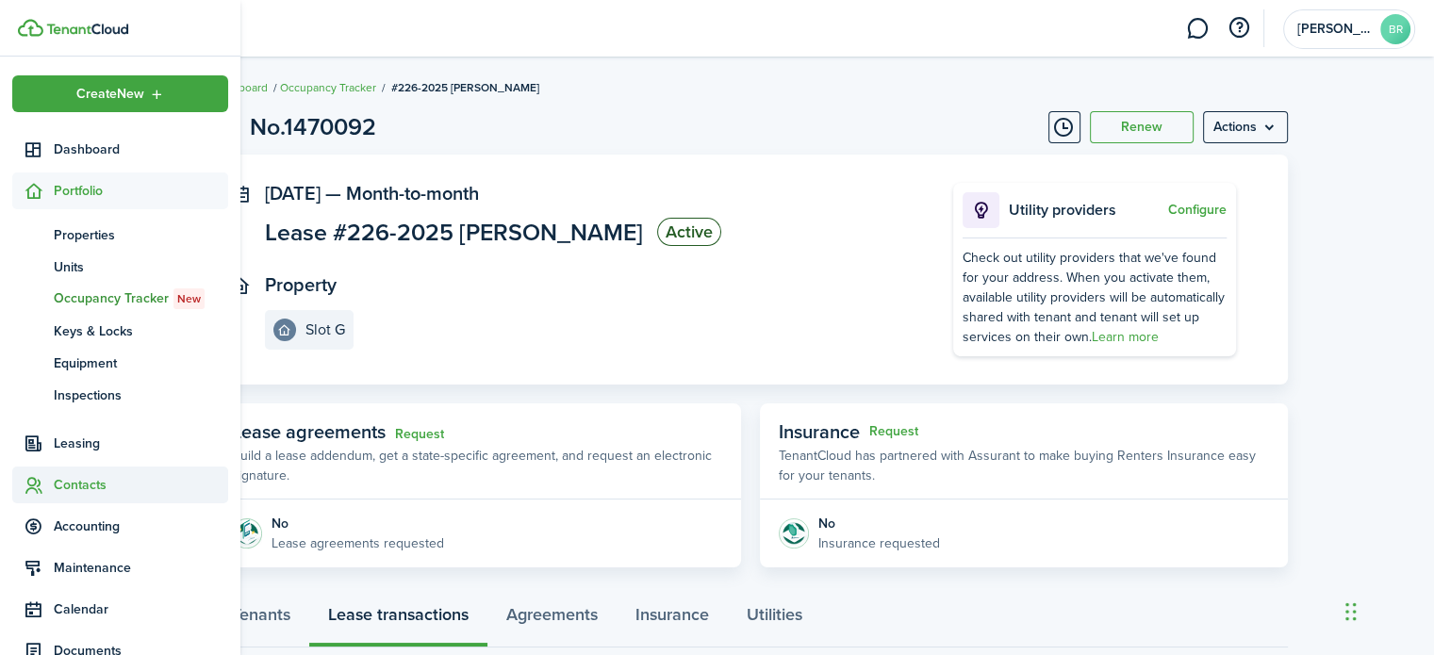
click at [70, 479] on span "Contacts" at bounding box center [141, 485] width 174 height 20
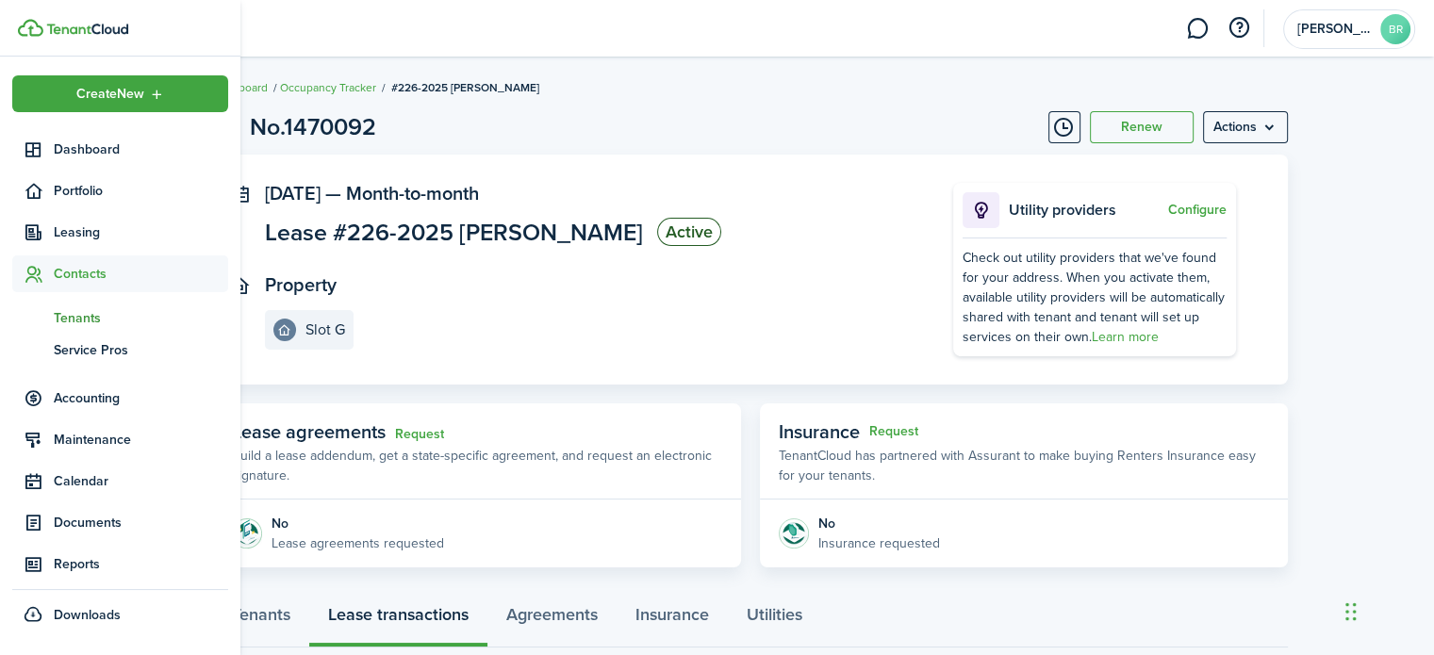
click at [77, 321] on span "Tenants" at bounding box center [141, 318] width 174 height 20
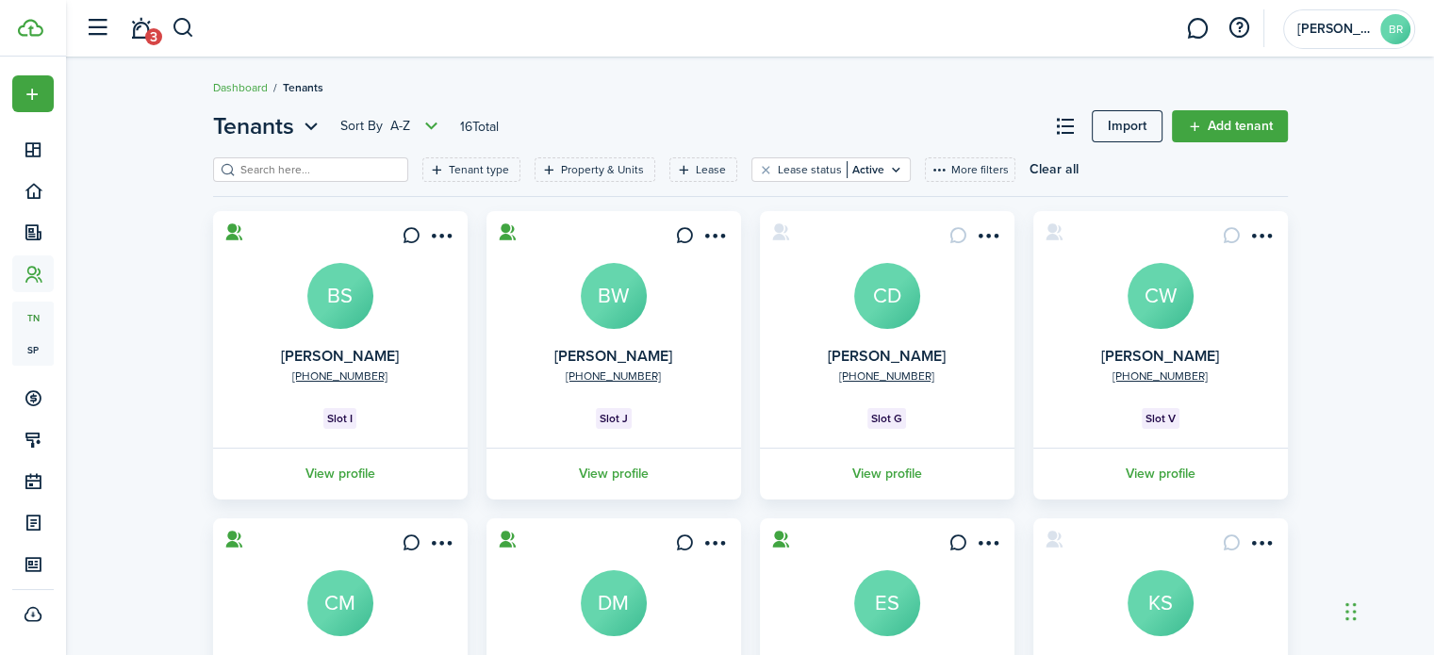
click at [882, 304] on avatar-text "CD" at bounding box center [887, 296] width 66 height 66
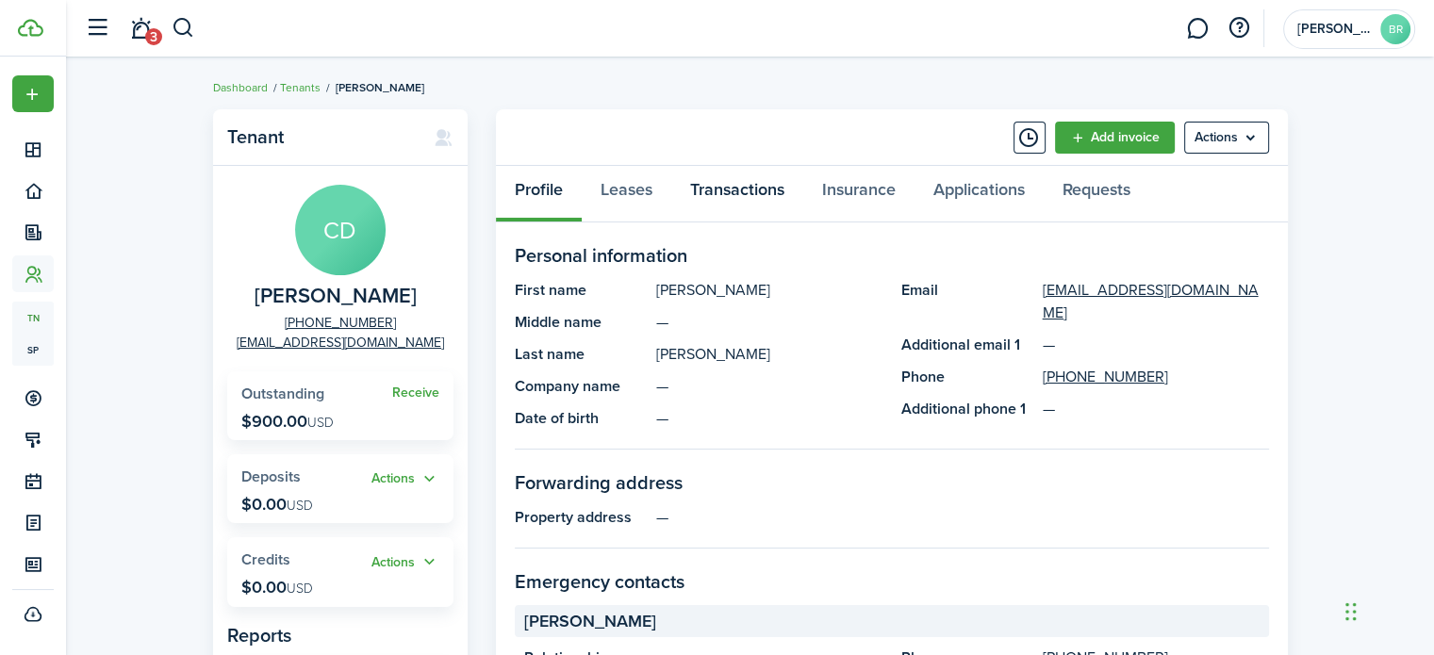
click at [718, 189] on link "Transactions" at bounding box center [737, 194] width 132 height 57
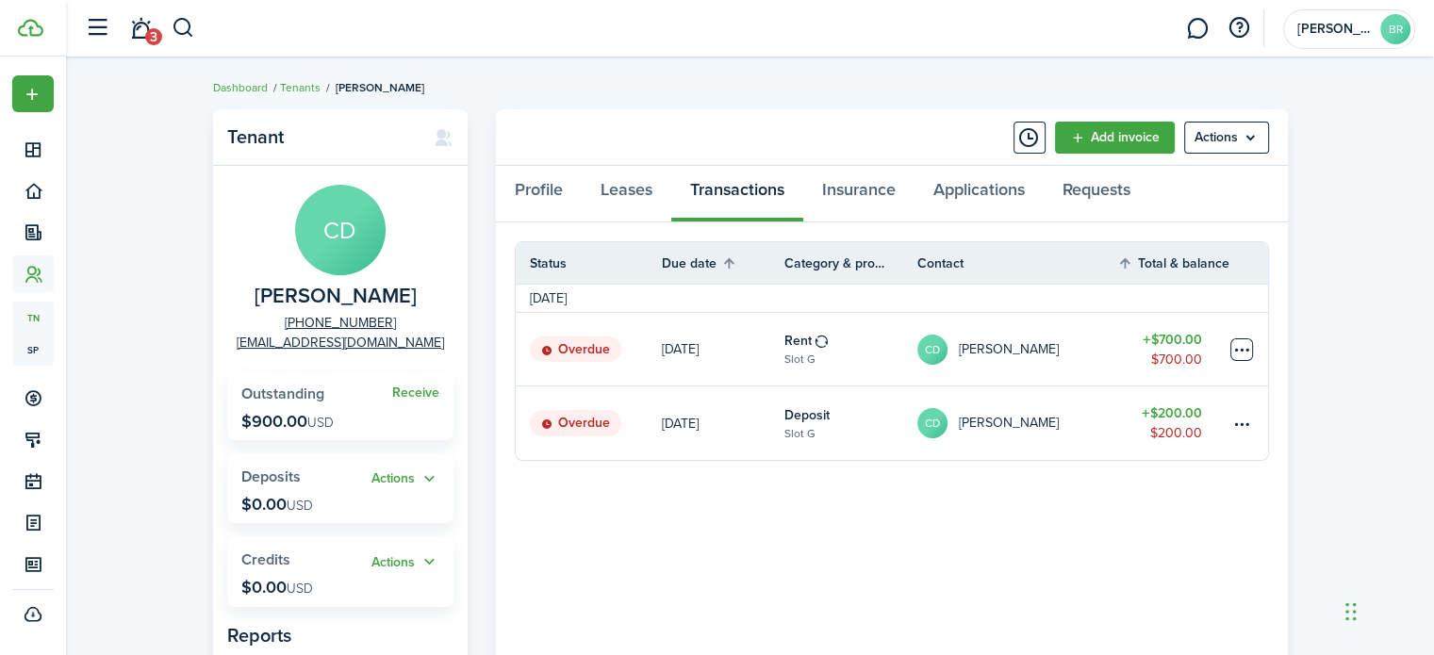
click at [1238, 349] on table-menu-btn-icon at bounding box center [1241, 349] width 23 height 23
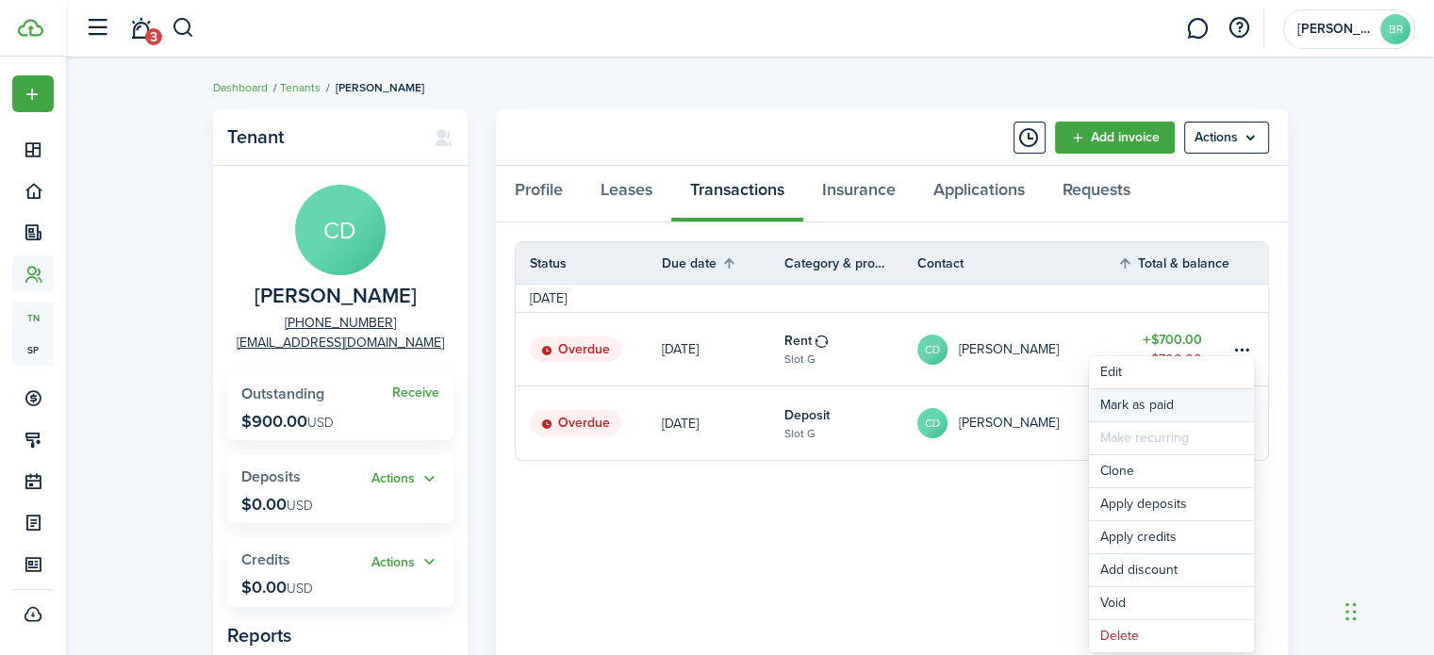
click at [1153, 397] on link "Mark as paid" at bounding box center [1171, 405] width 165 height 32
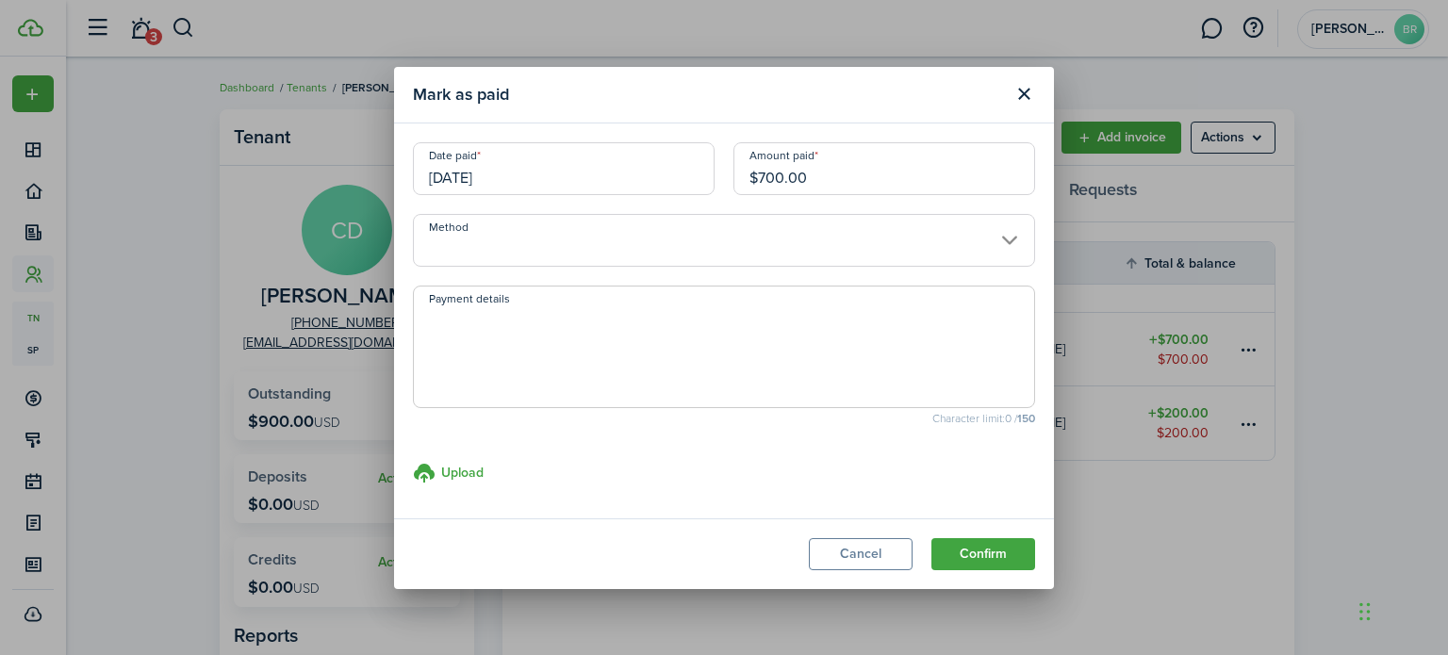
click at [664, 248] on input "Method" at bounding box center [724, 240] width 622 height 53
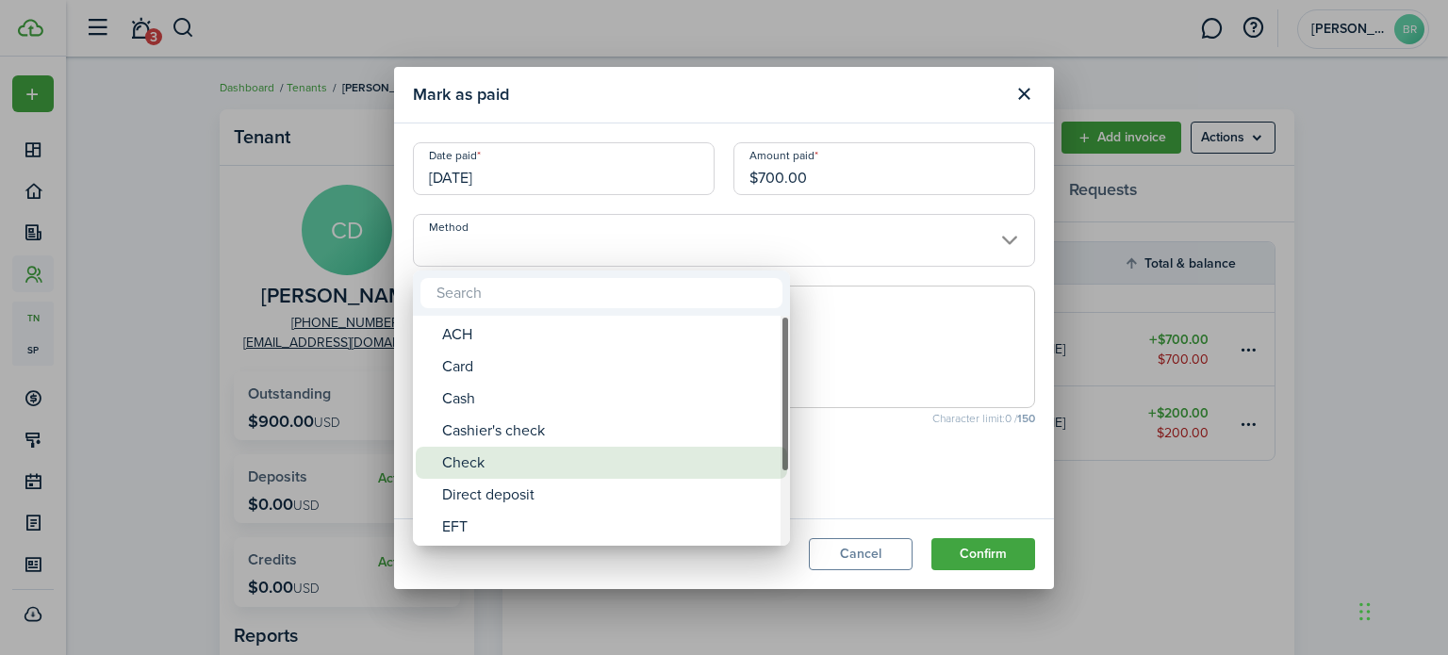
click at [532, 452] on div "Check" at bounding box center [609, 463] width 334 height 32
type input "Check"
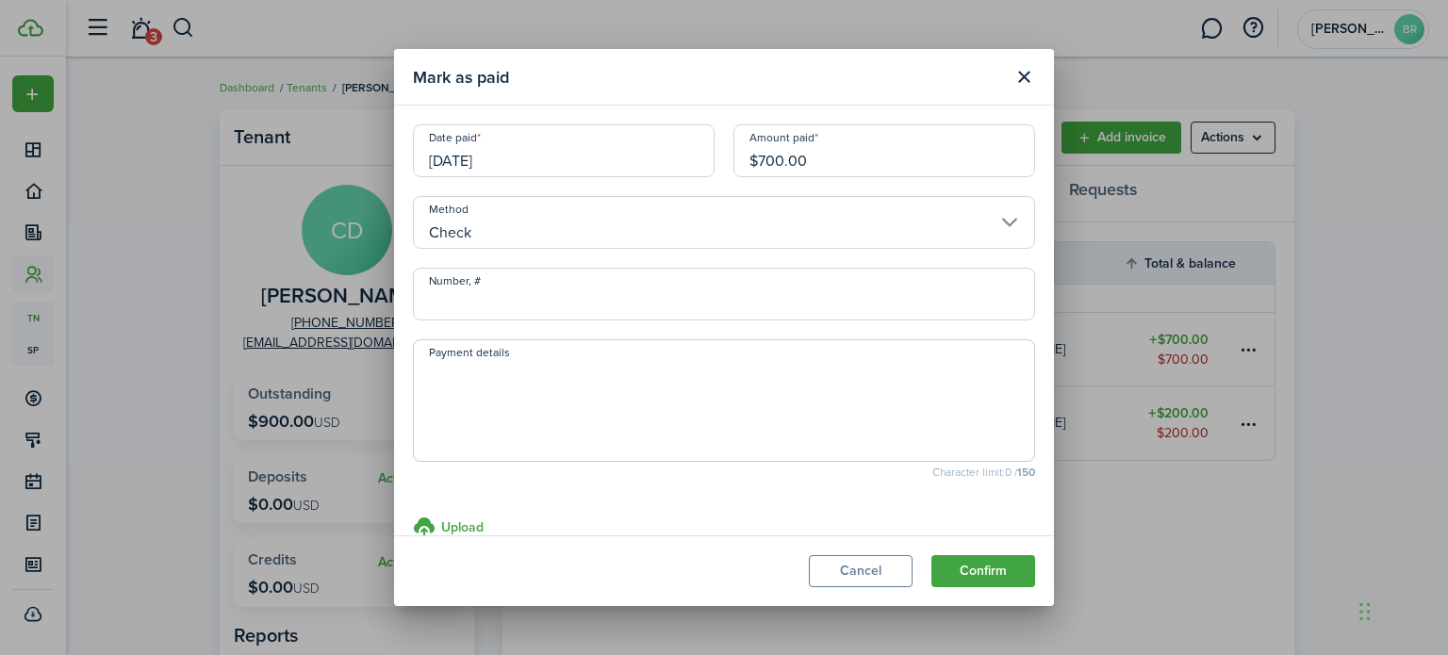
click at [546, 308] on input "Number, #" at bounding box center [724, 294] width 622 height 53
type input "6549"
click at [988, 571] on button "Confirm" at bounding box center [983, 571] width 104 height 32
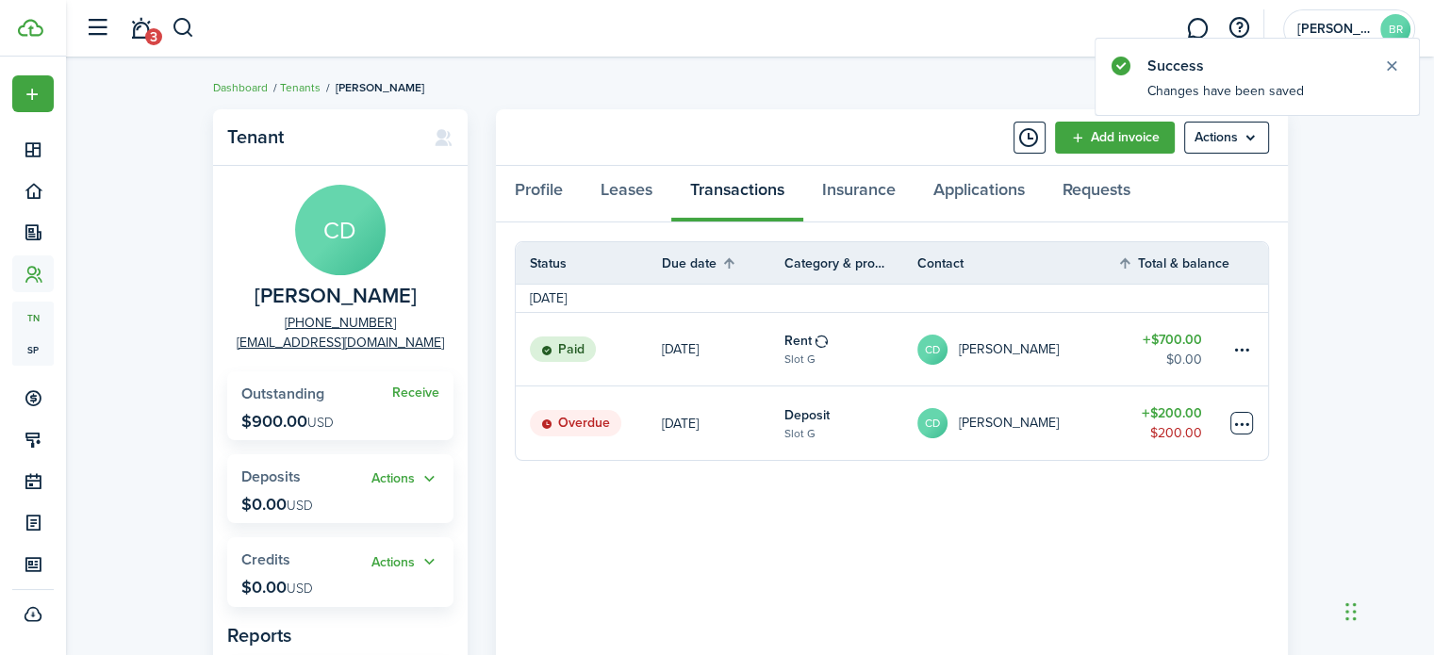
click at [1238, 428] on table-menu-btn-icon at bounding box center [1241, 423] width 23 height 23
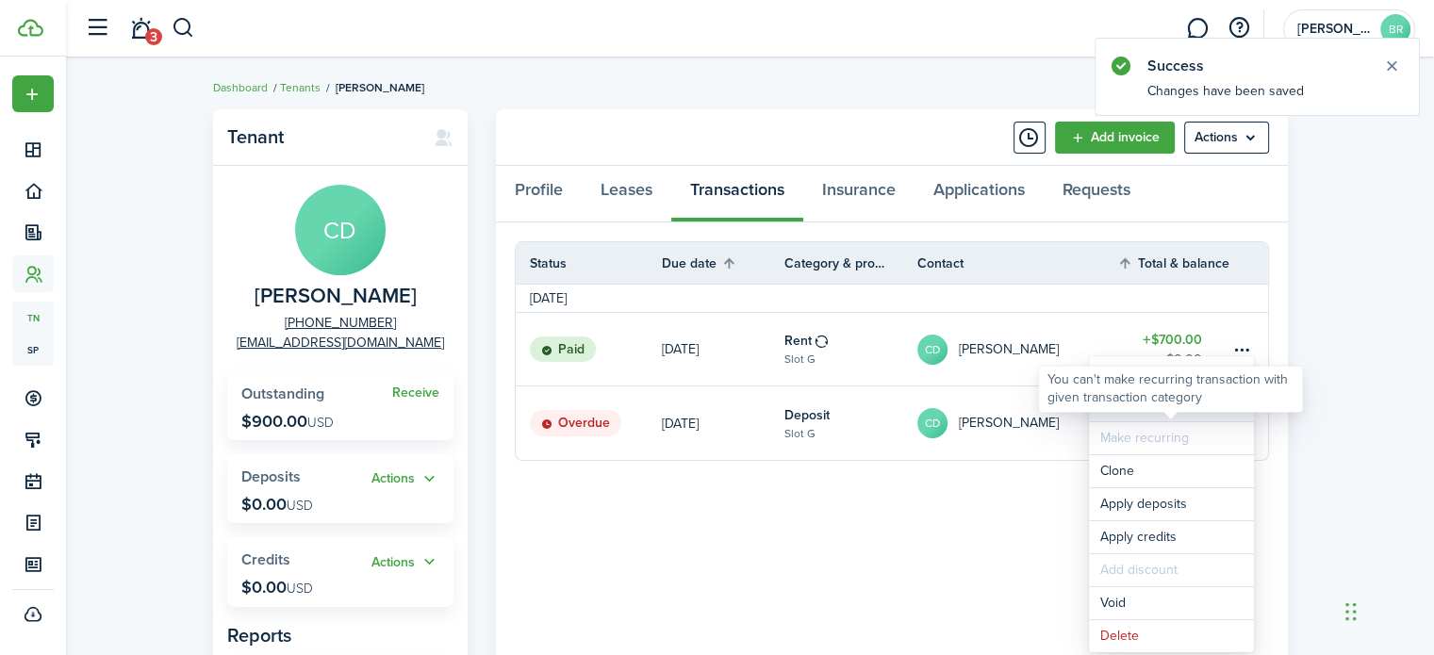
click at [1129, 414] on link "Mark as paid" at bounding box center [1171, 405] width 165 height 32
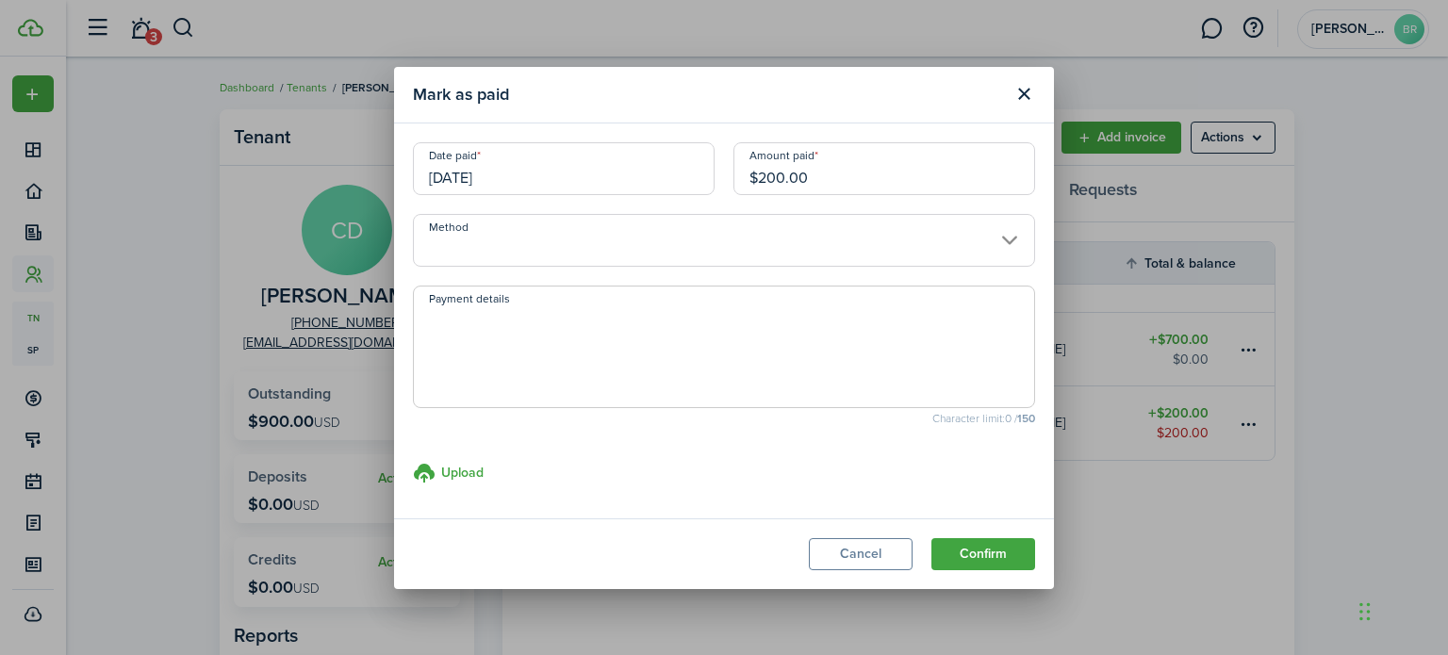
click at [636, 239] on input "Method" at bounding box center [724, 240] width 622 height 53
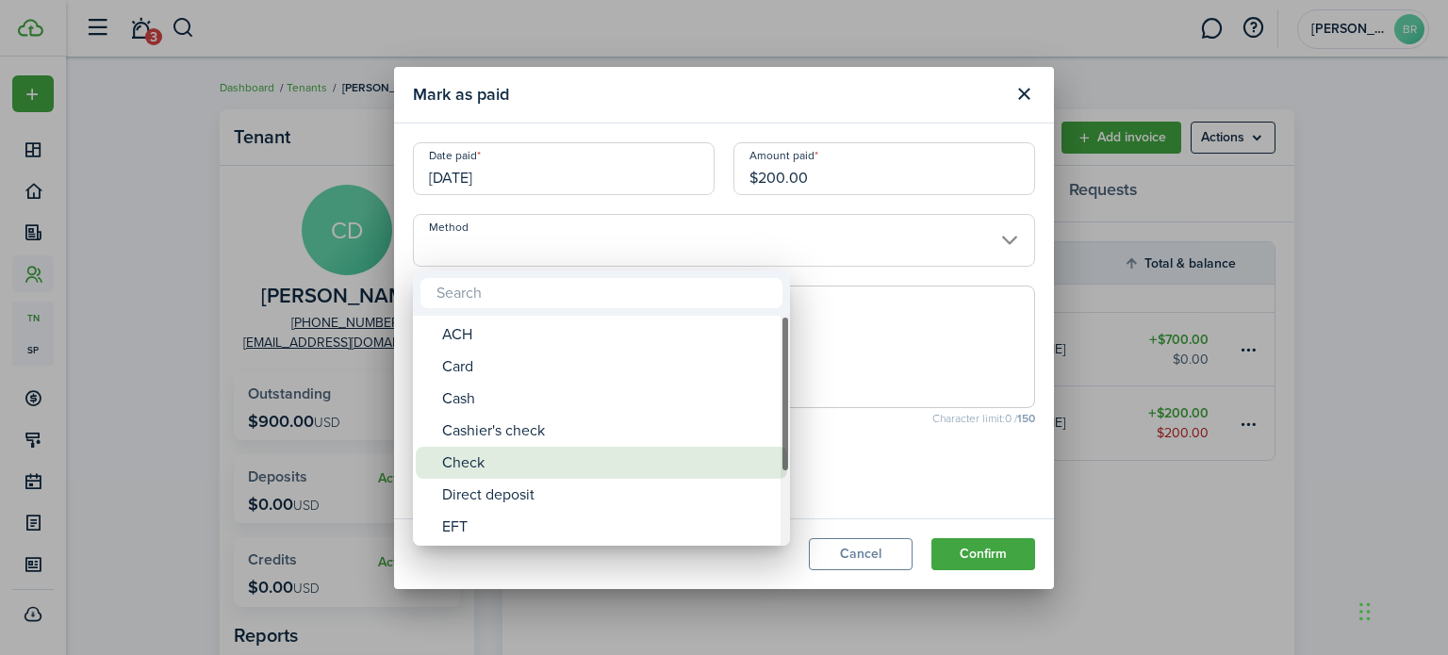
click at [535, 450] on div "Check" at bounding box center [609, 463] width 334 height 32
type input "Check"
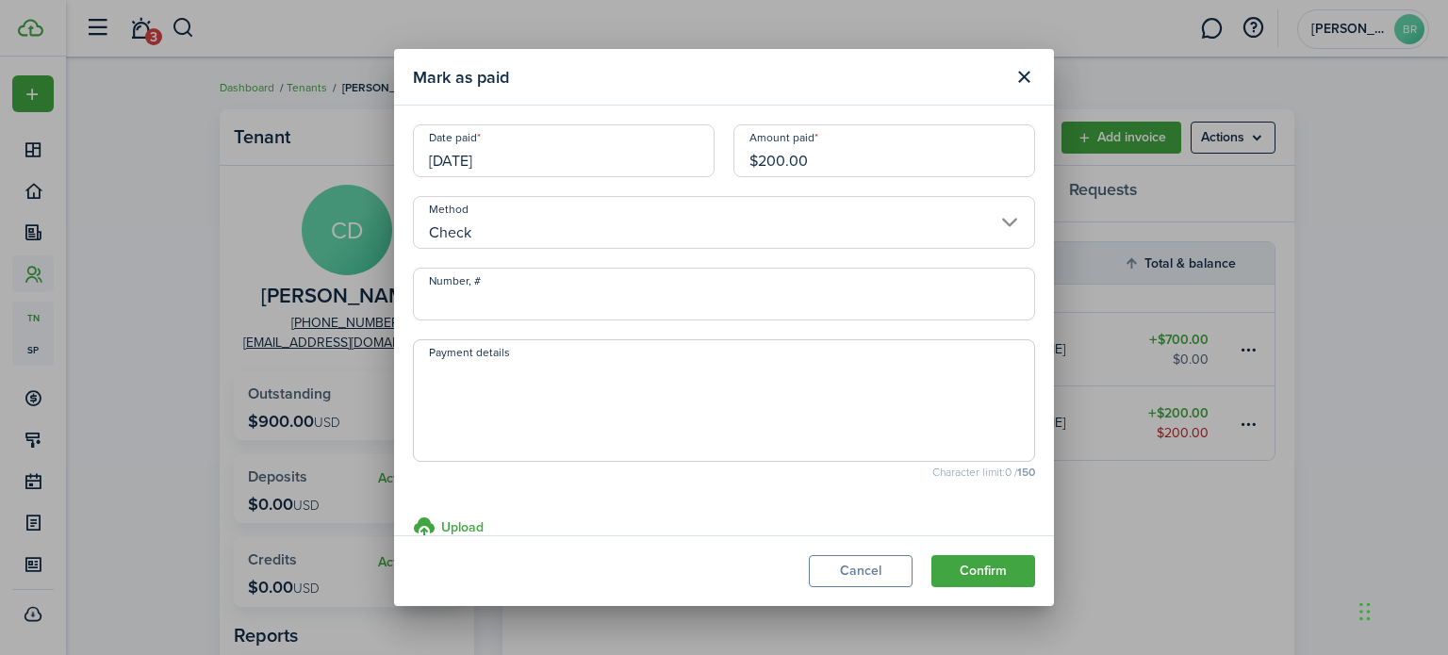
click at [532, 298] on input "Number, #" at bounding box center [724, 294] width 622 height 53
type input "6549"
click at [968, 563] on button "Confirm" at bounding box center [983, 571] width 104 height 32
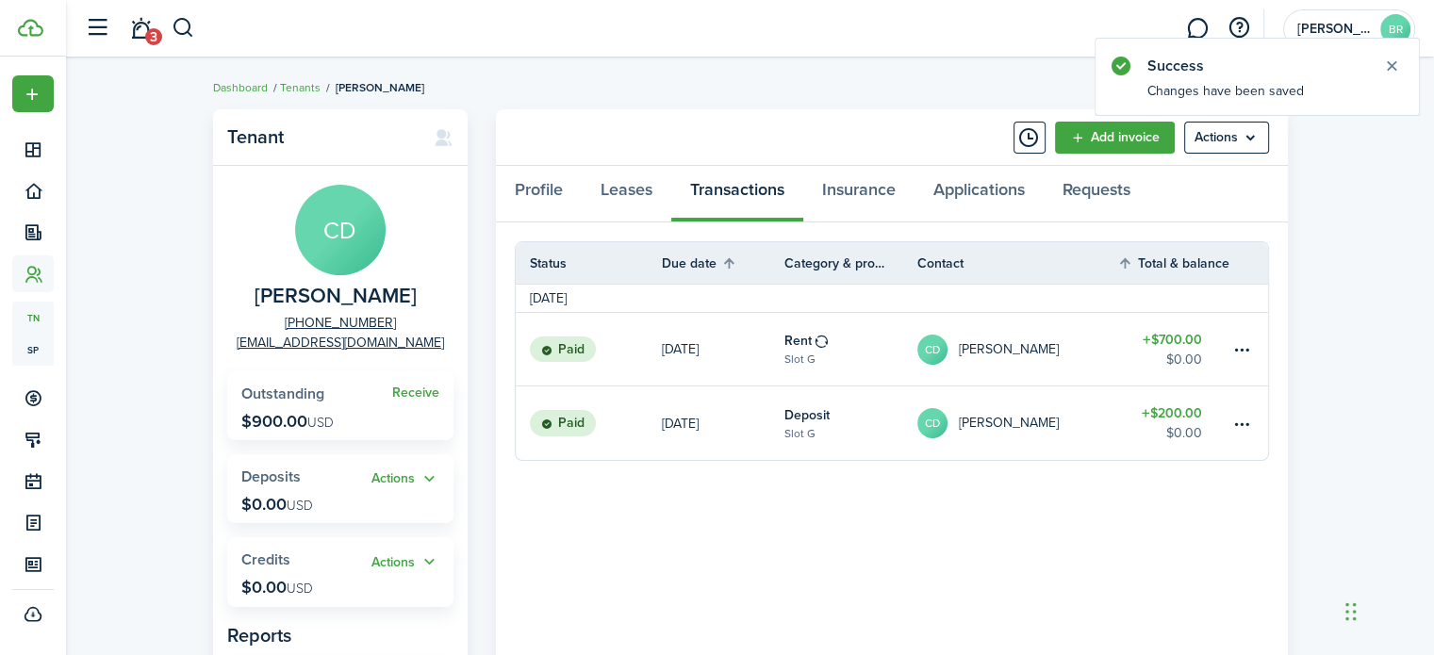
click at [865, 91] on breadcrumb "Dashboard Tenants [PERSON_NAME]" at bounding box center [750, 78] width 1074 height 43
click at [624, 190] on link "Leases" at bounding box center [627, 194] width 90 height 57
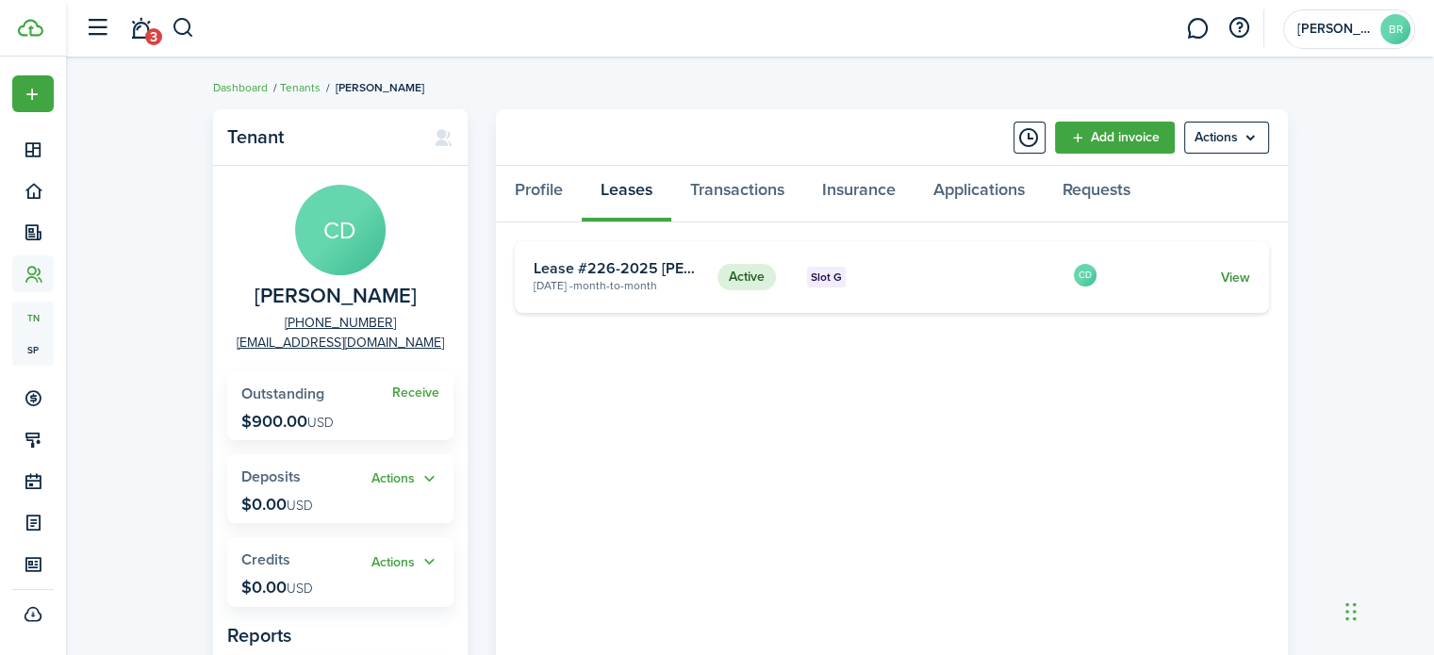
click at [1244, 276] on link "View" at bounding box center [1234, 278] width 29 height 20
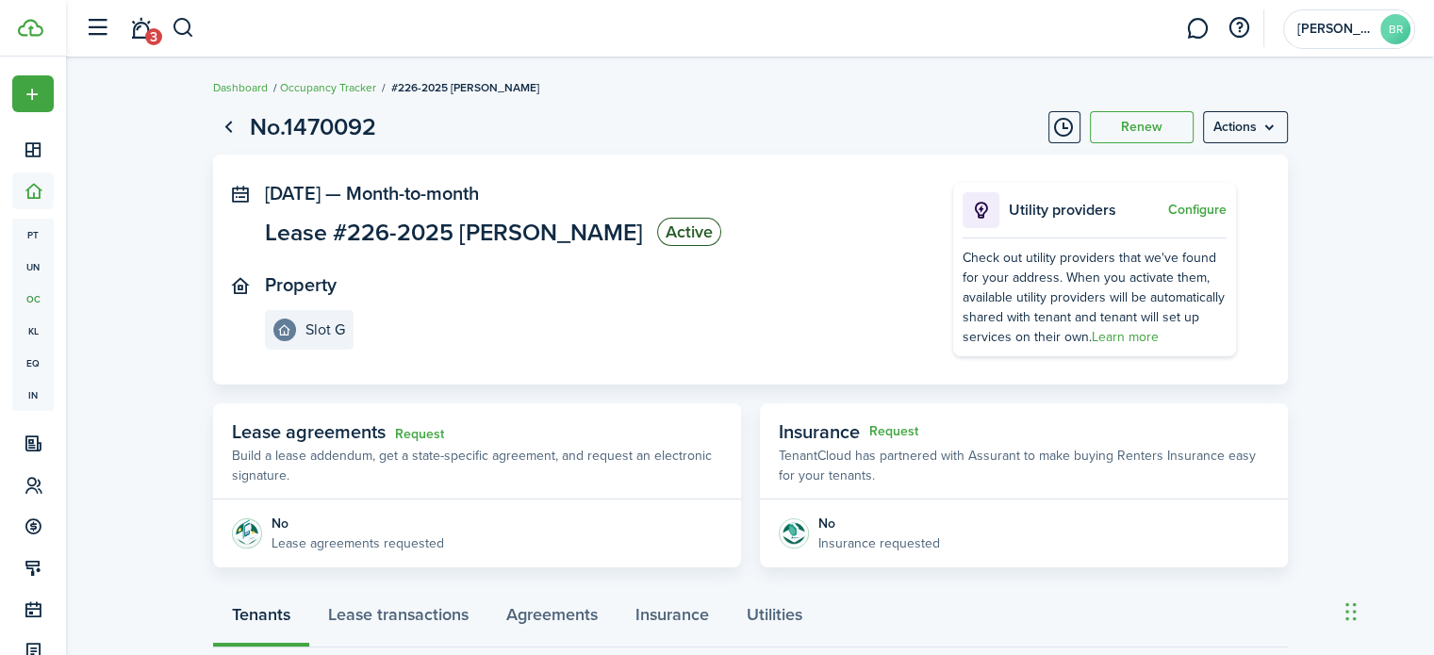
scroll to position [388, 0]
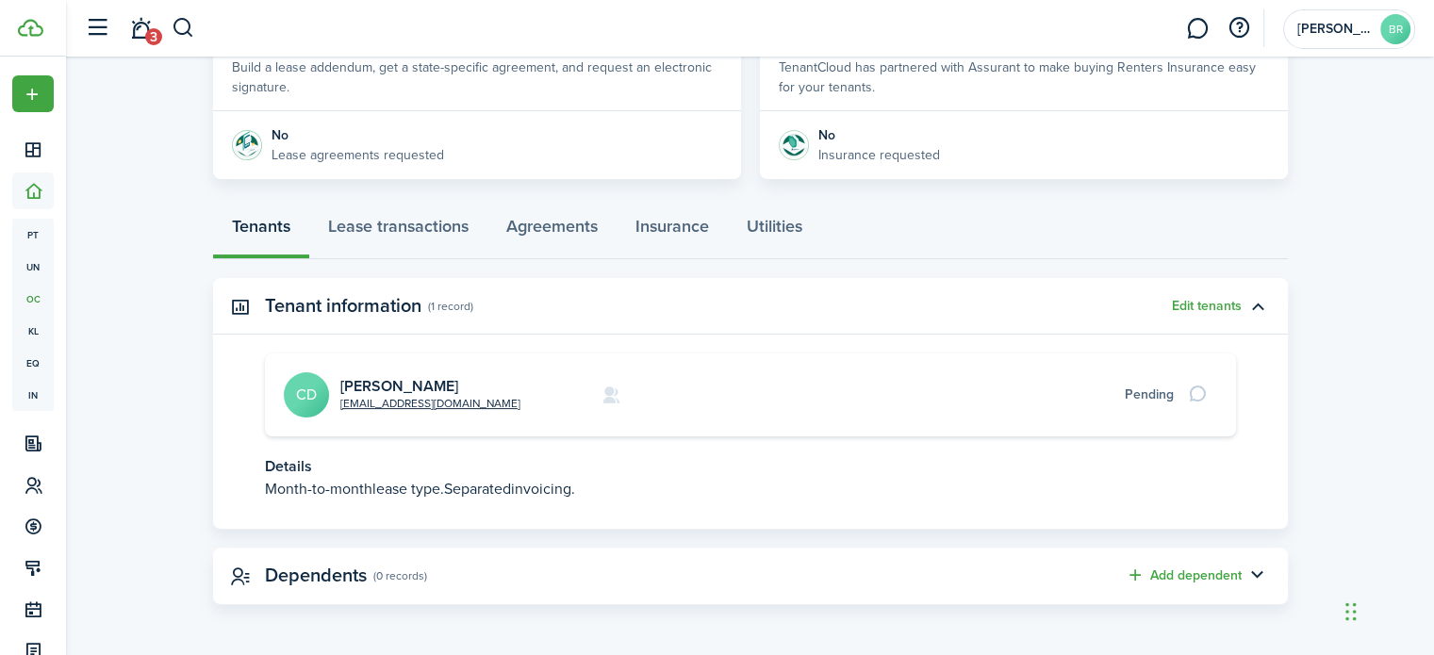
click at [359, 161] on p "Lease agreements requested" at bounding box center [357, 155] width 172 height 20
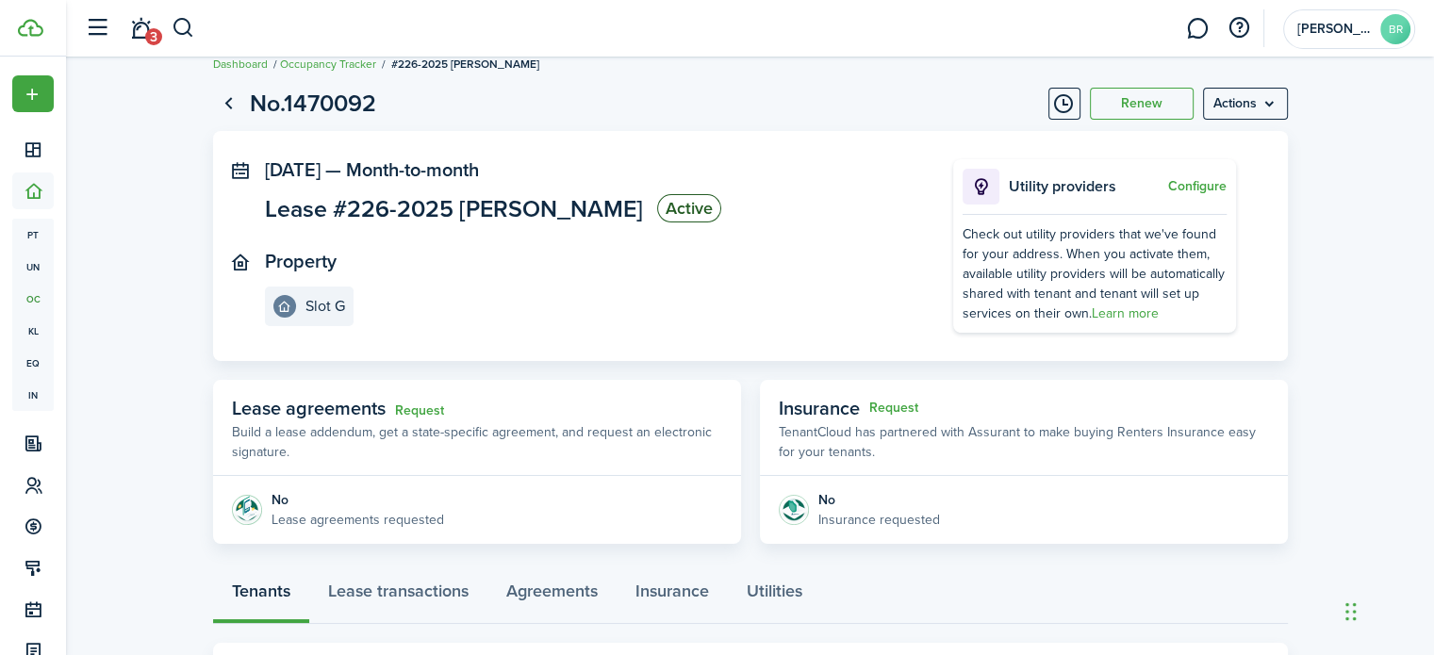
scroll to position [0, 0]
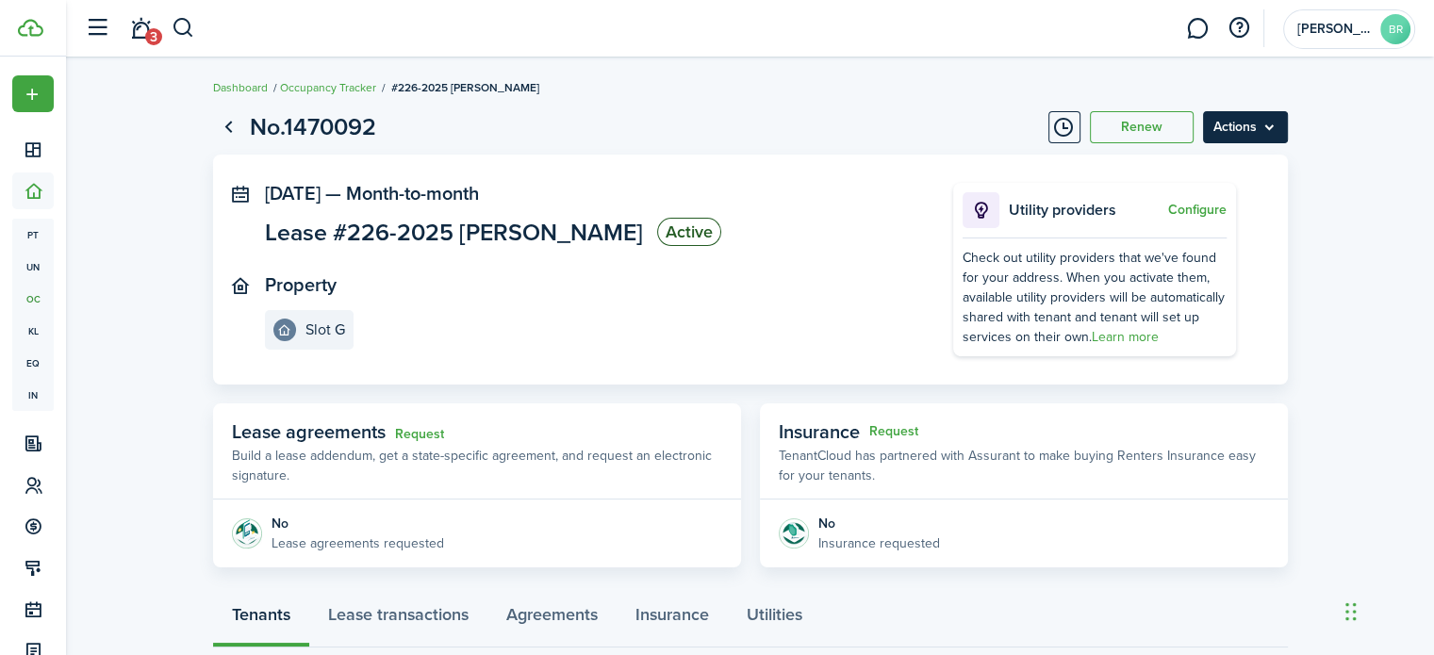
click at [1259, 128] on menu-btn "Actions" at bounding box center [1245, 127] width 85 height 32
click at [1345, 142] on lease-view "No.1470092 Renew Actions [DATE] — Month-to-month Lease #226-2025 [PERSON_NAME] …" at bounding box center [750, 551] width 1368 height 902
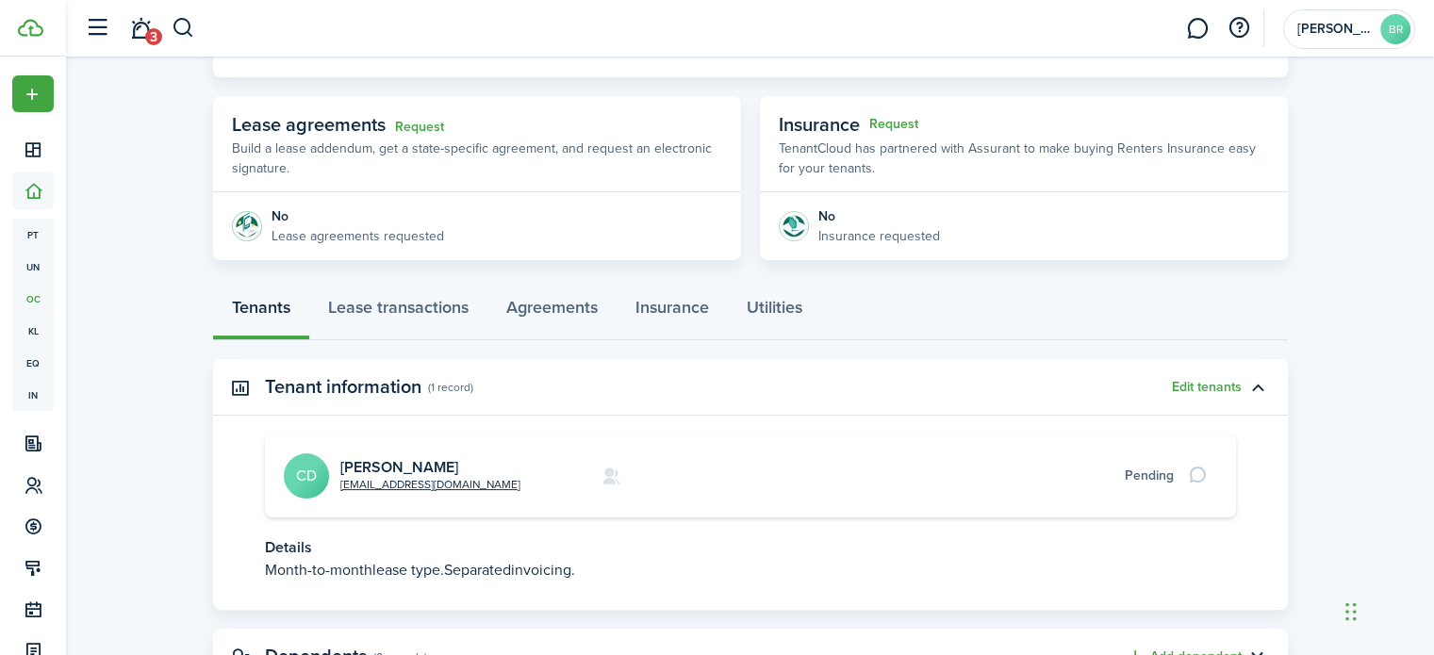
scroll to position [309, 0]
click at [253, 221] on img at bounding box center [247, 224] width 30 height 30
click at [567, 306] on link "Agreements" at bounding box center [551, 310] width 129 height 57
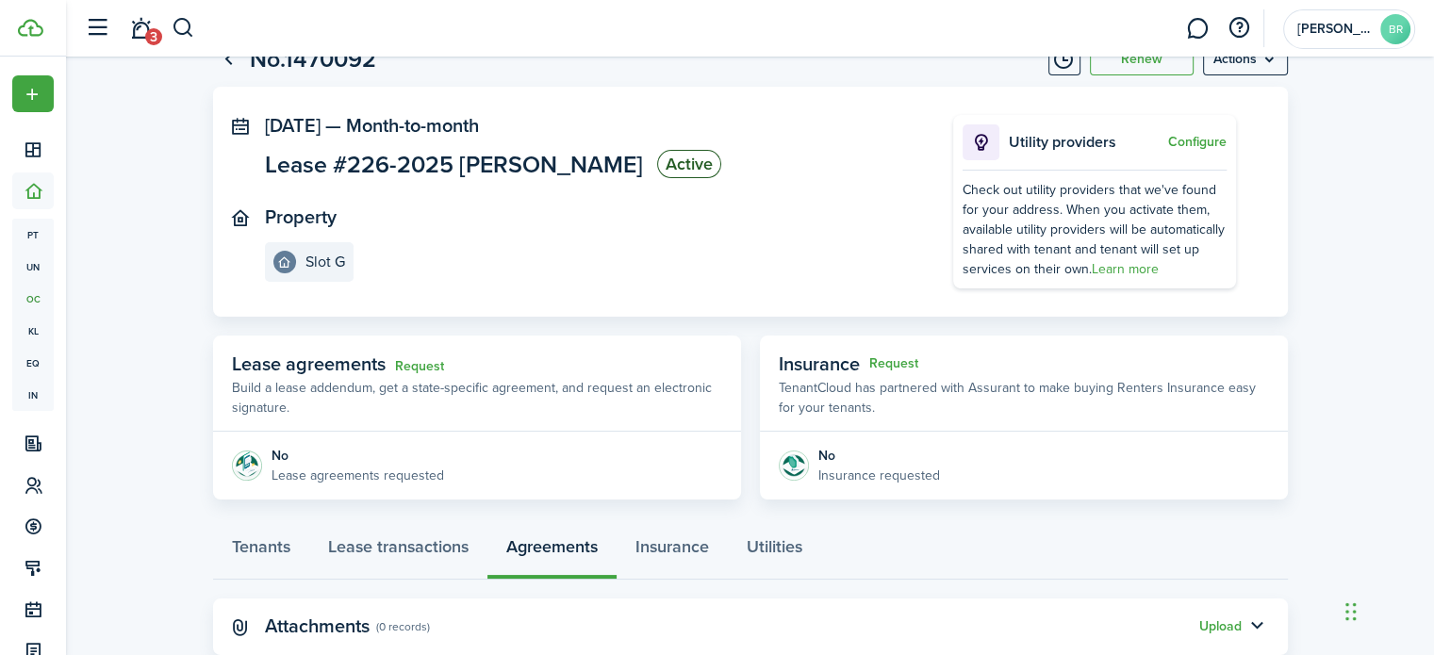
scroll to position [119, 0]
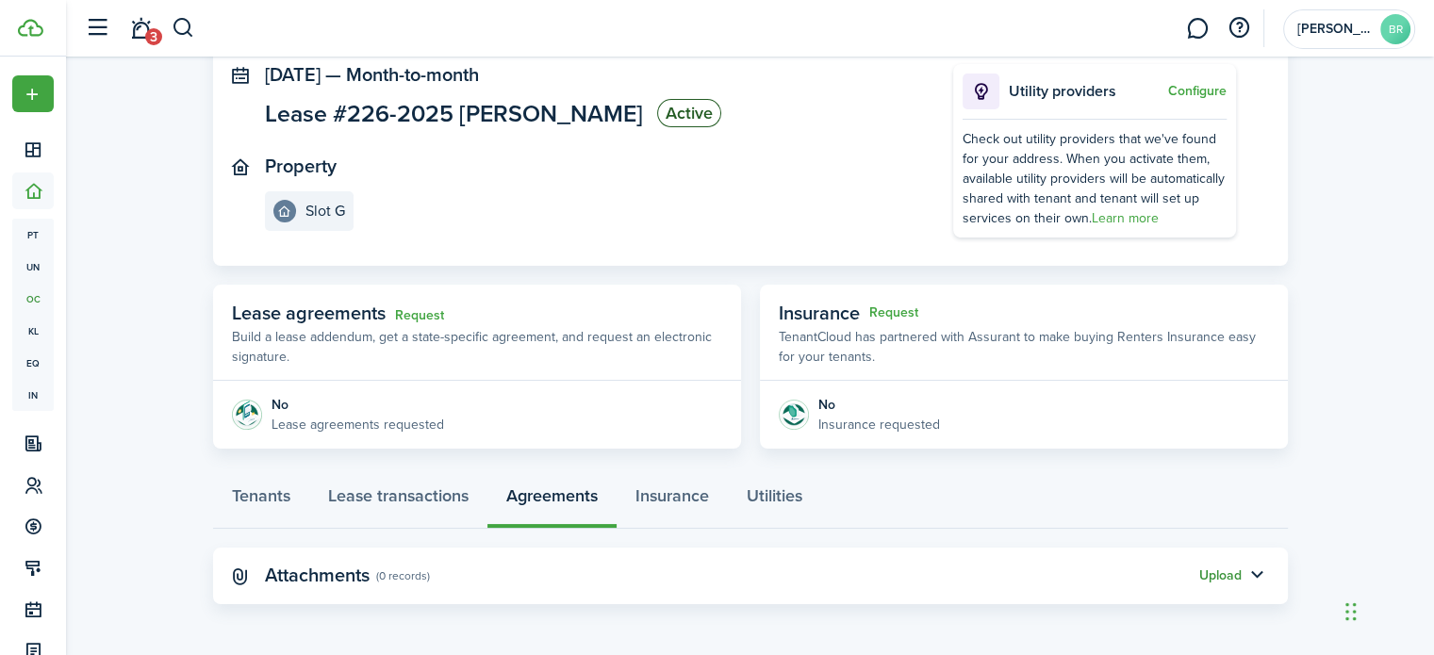
click at [1213, 575] on button "Upload" at bounding box center [1220, 575] width 42 height 15
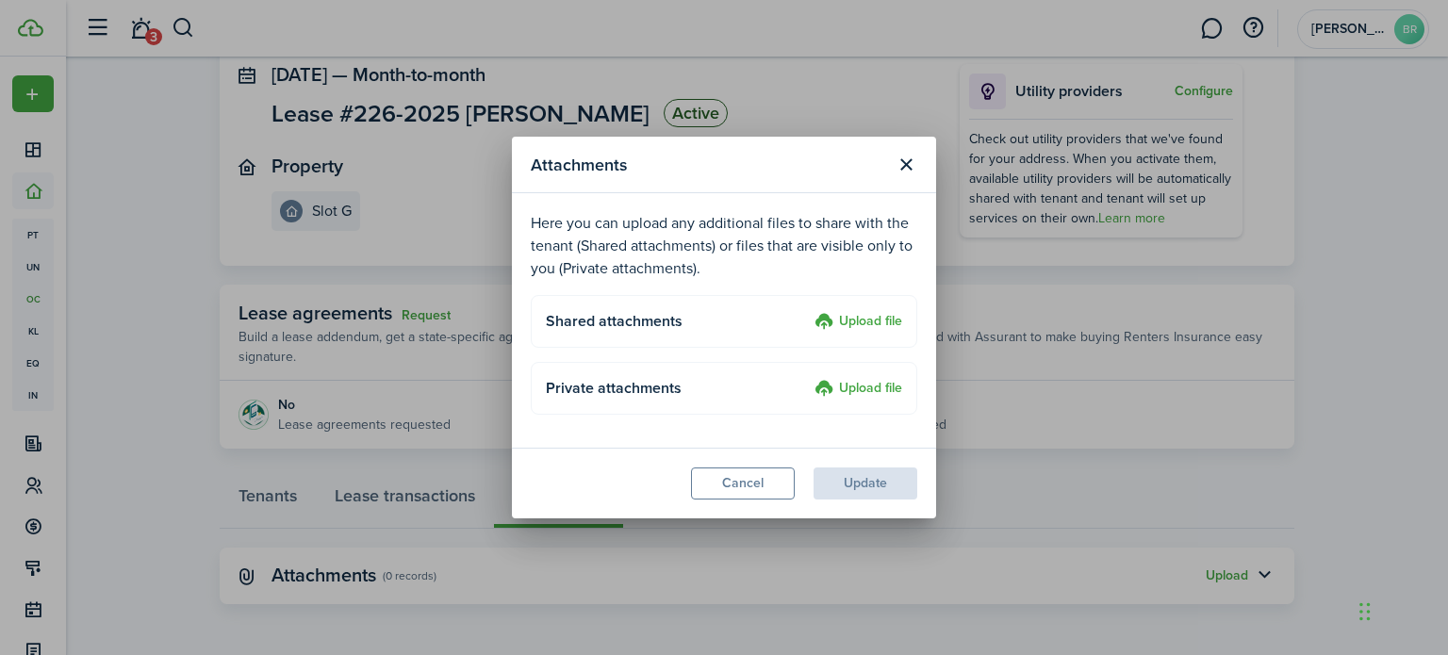
click at [844, 319] on label "Upload file" at bounding box center [858, 322] width 88 height 23
click at [808, 311] on input "Upload file" at bounding box center [808, 311] width 0 height 0
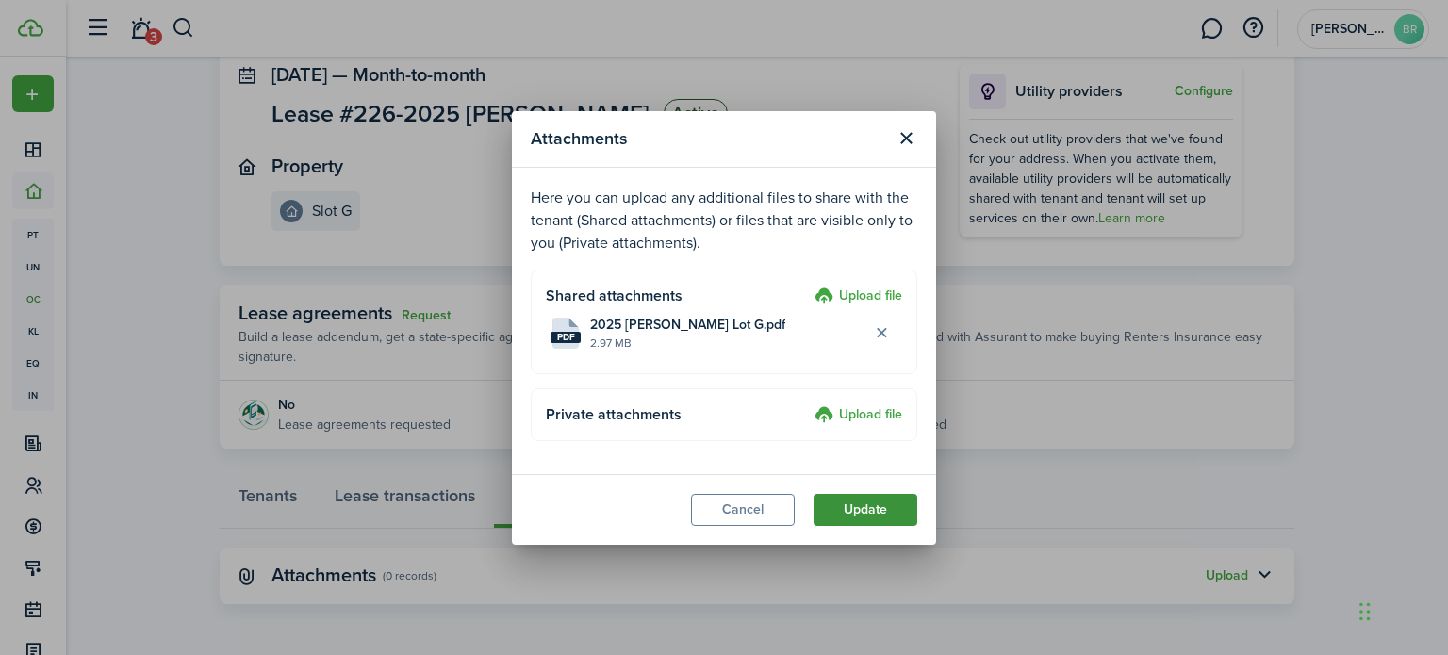
click at [852, 509] on button "Update" at bounding box center [865, 510] width 104 height 32
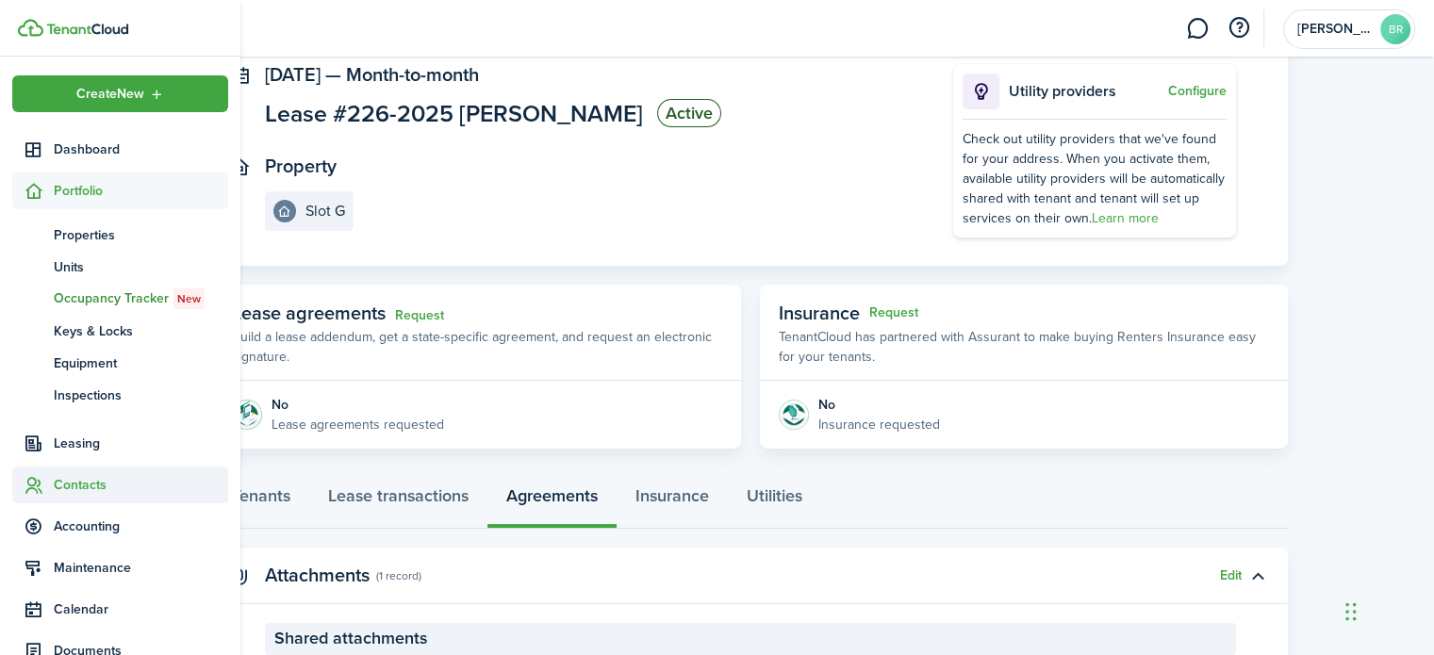
click at [82, 482] on span "Contacts" at bounding box center [141, 485] width 174 height 20
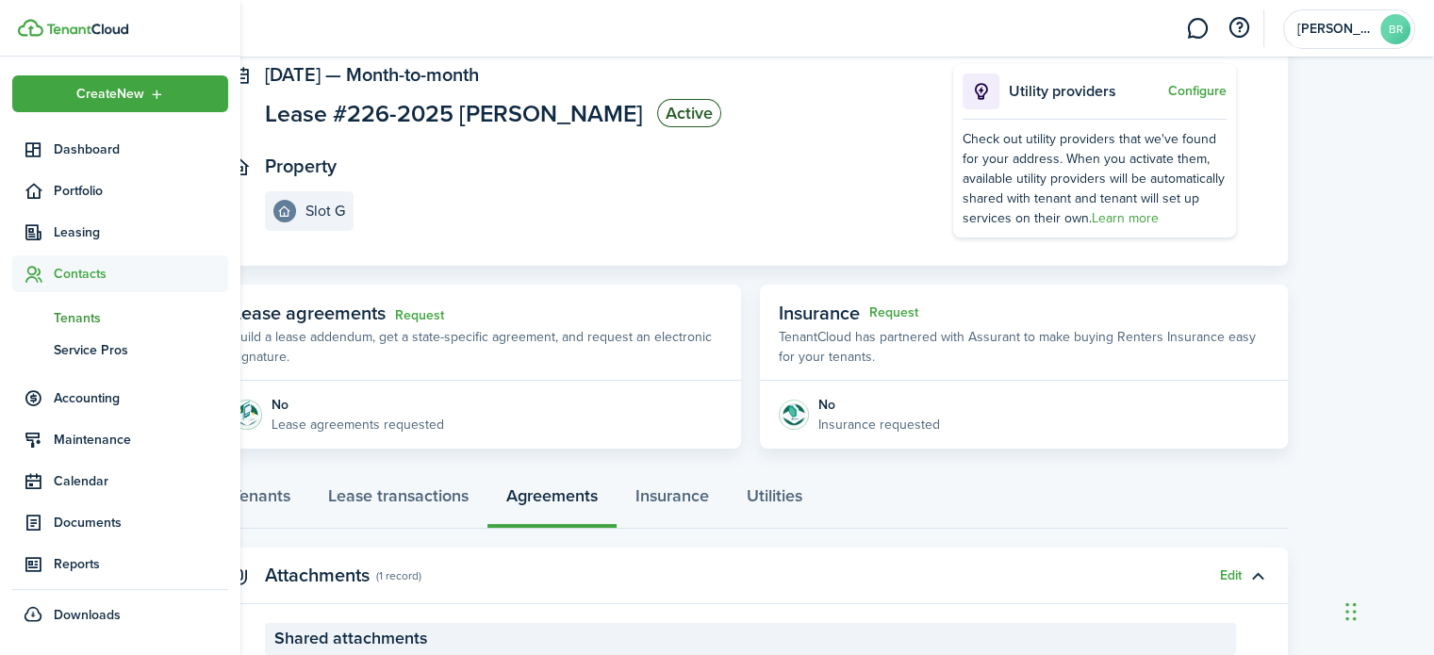
click at [81, 315] on span "Tenants" at bounding box center [141, 318] width 174 height 20
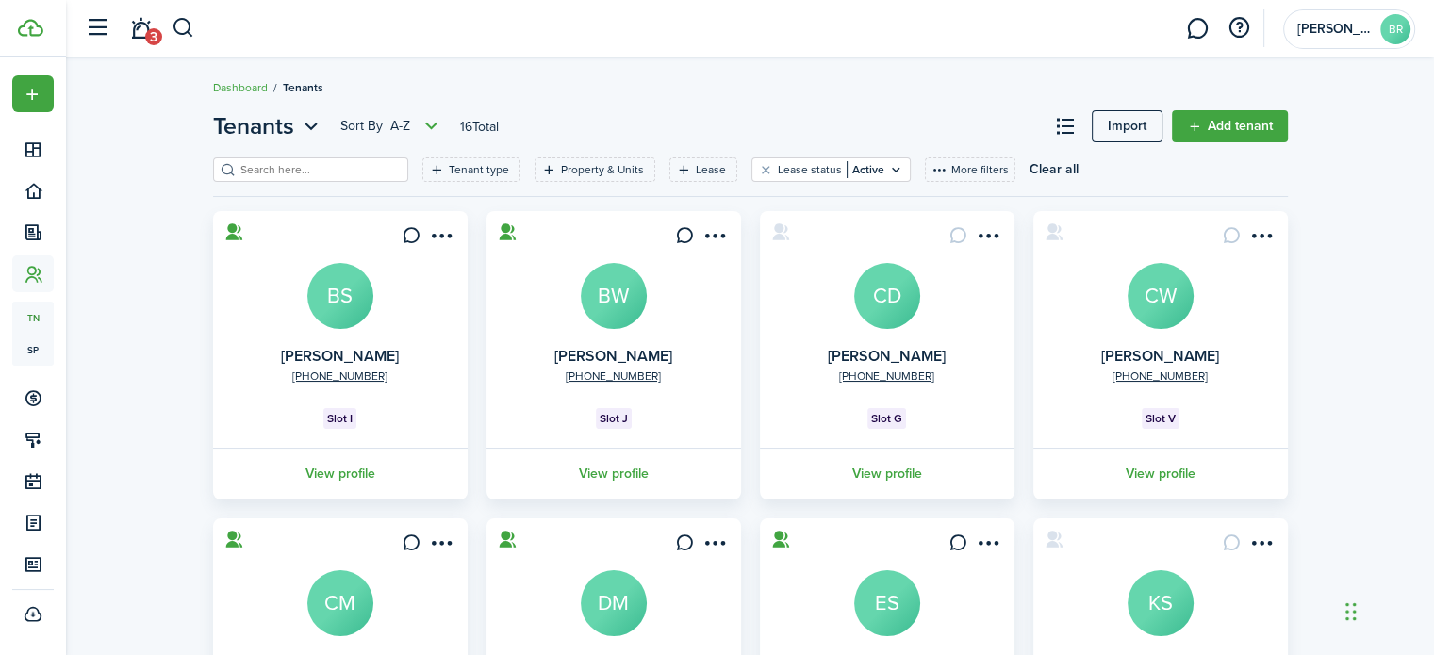
click at [1150, 321] on avatar-text "CW" at bounding box center [1160, 296] width 66 height 66
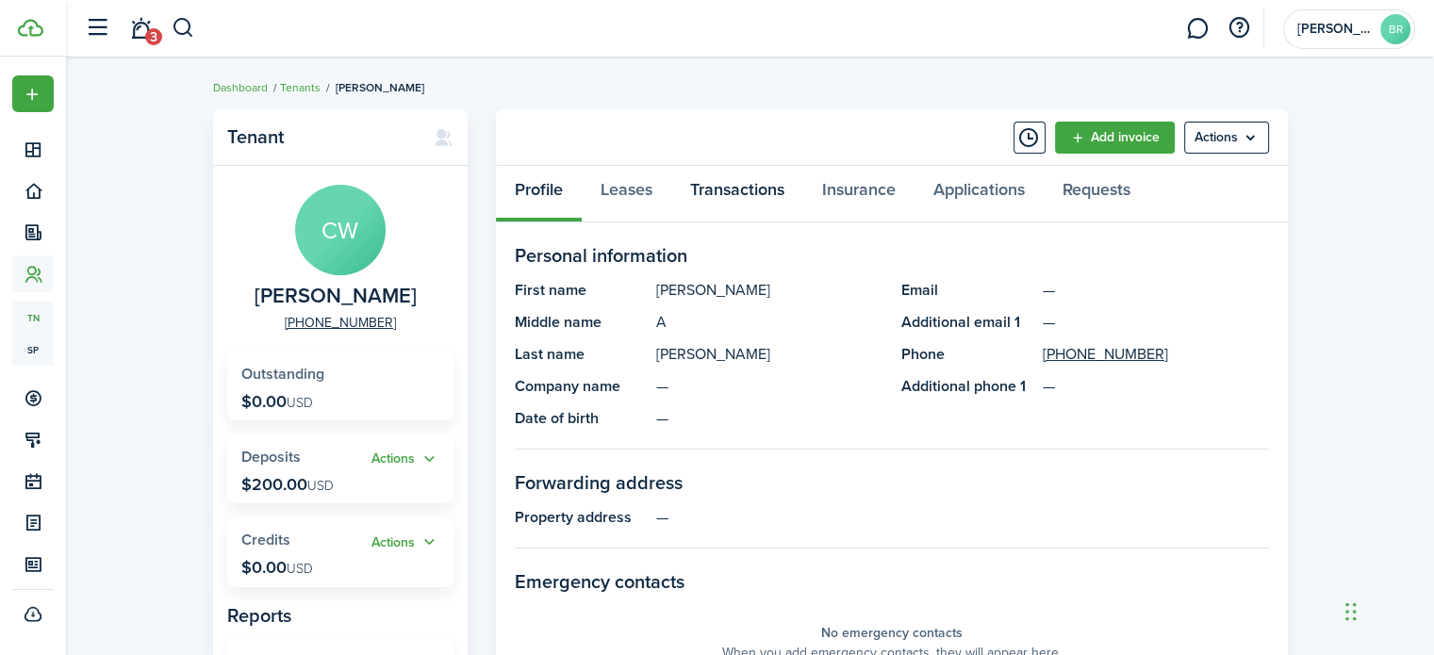
click at [734, 191] on link "Transactions" at bounding box center [737, 194] width 132 height 57
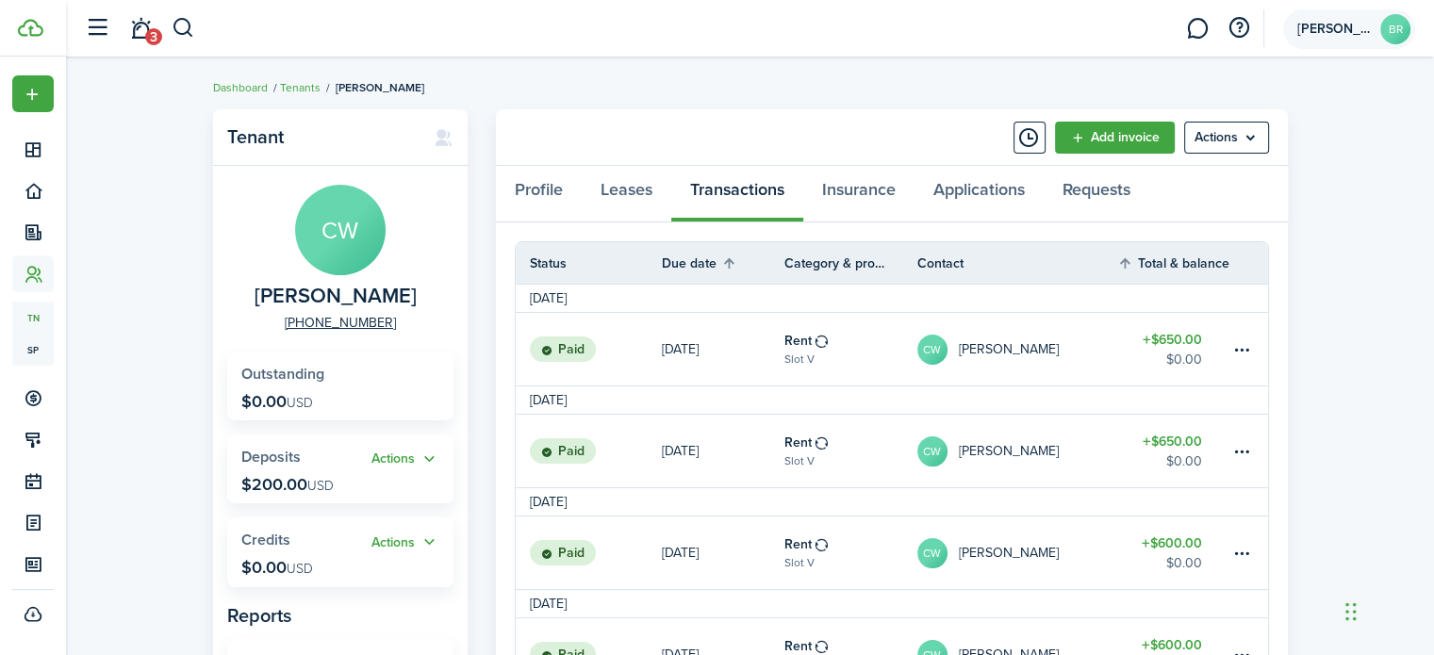
click at [1375, 39] on account-user-avatar "[PERSON_NAME] Park LLC BR" at bounding box center [1349, 29] width 132 height 40
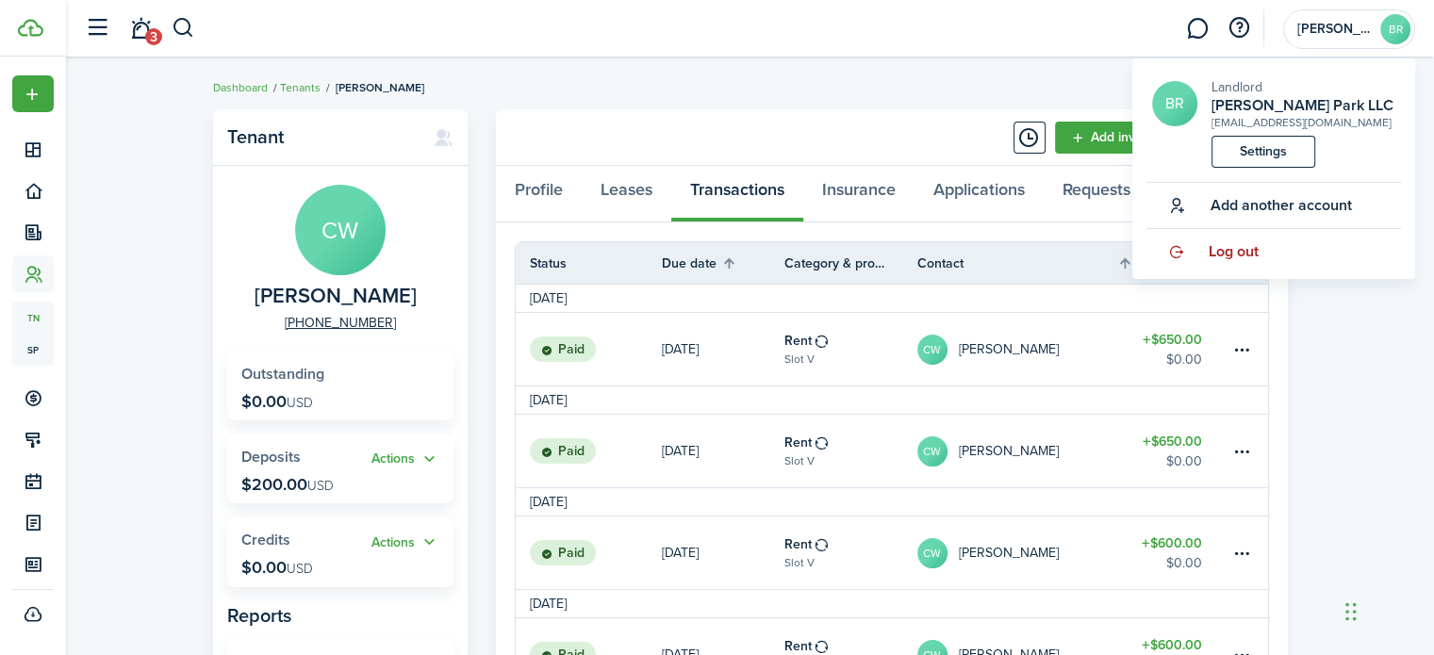
click at [1252, 251] on span "Log out" at bounding box center [1233, 251] width 50 height 17
